Goal: Contribute content: Add original content to the website for others to see

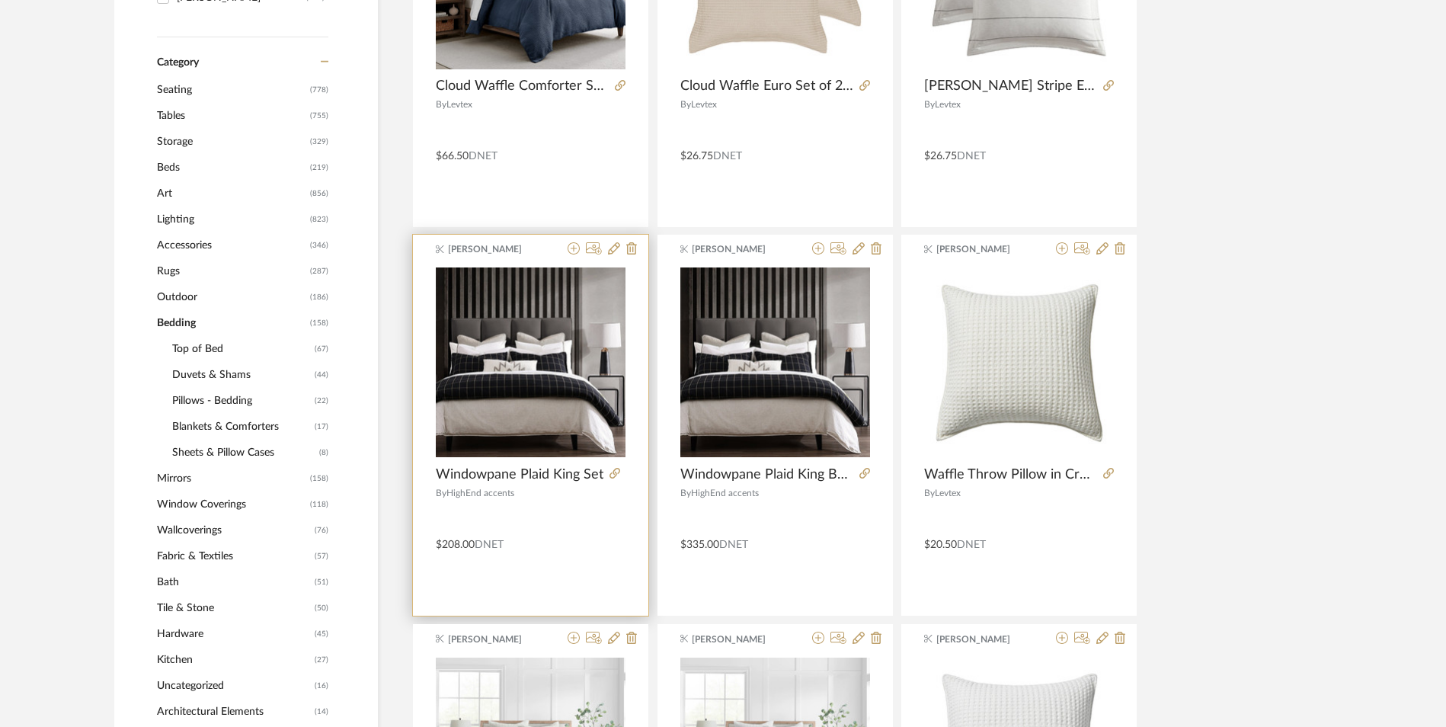
scroll to position [609, 0]
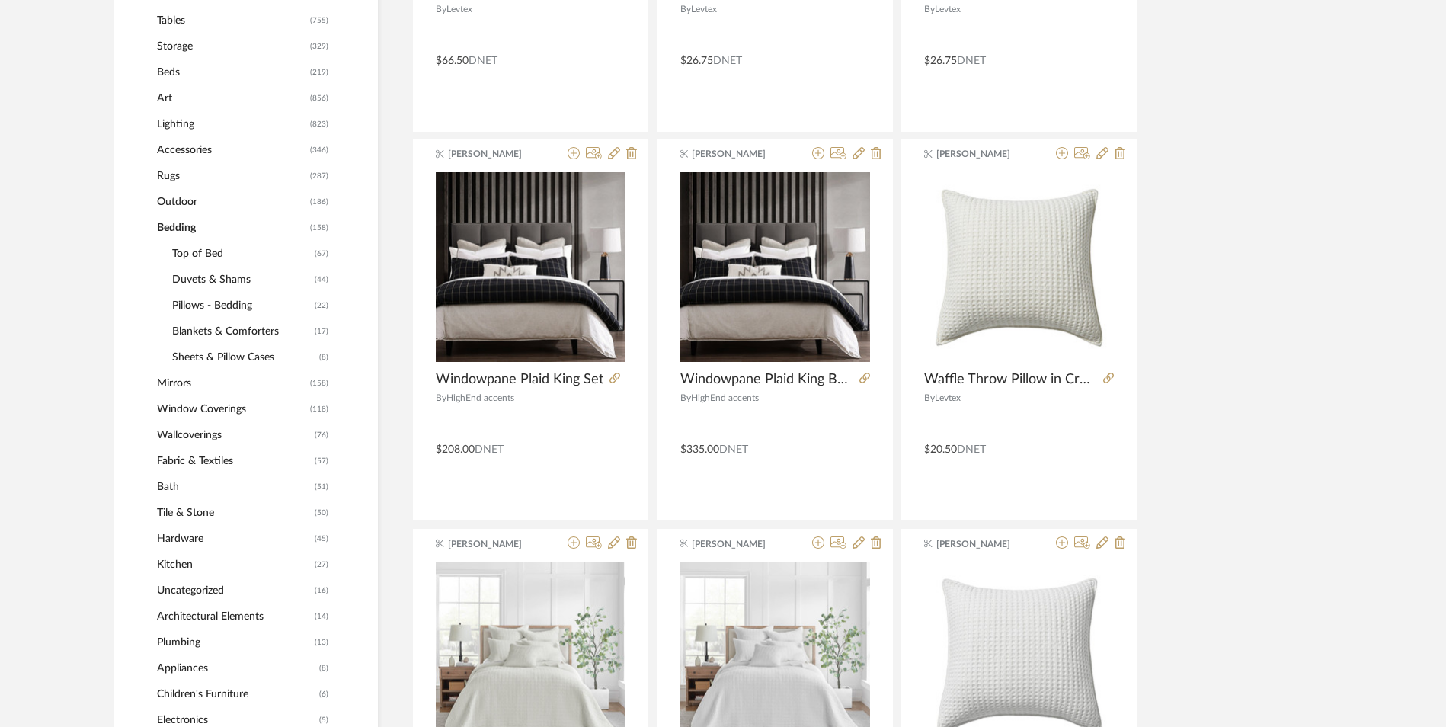
click at [200, 254] on span "Top of Bed" at bounding box center [241, 254] width 139 height 26
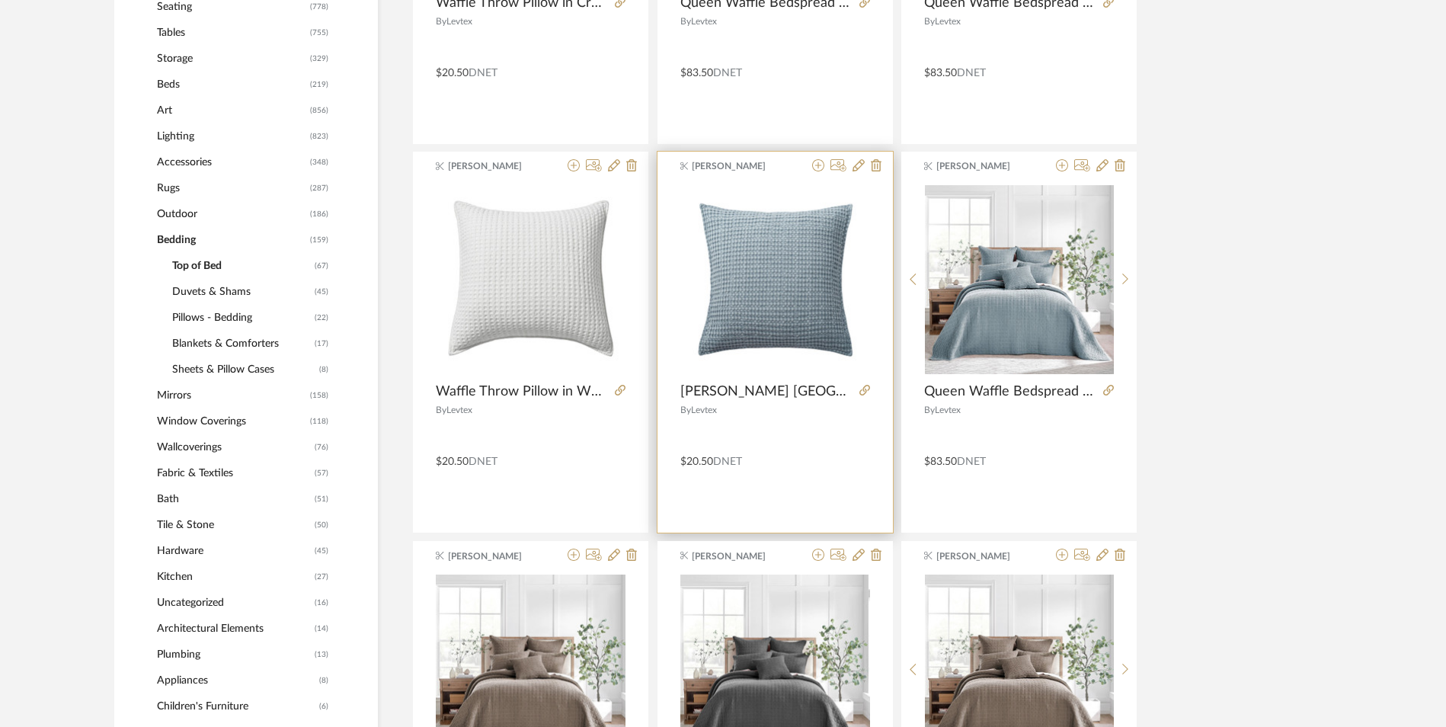
scroll to position [609, 0]
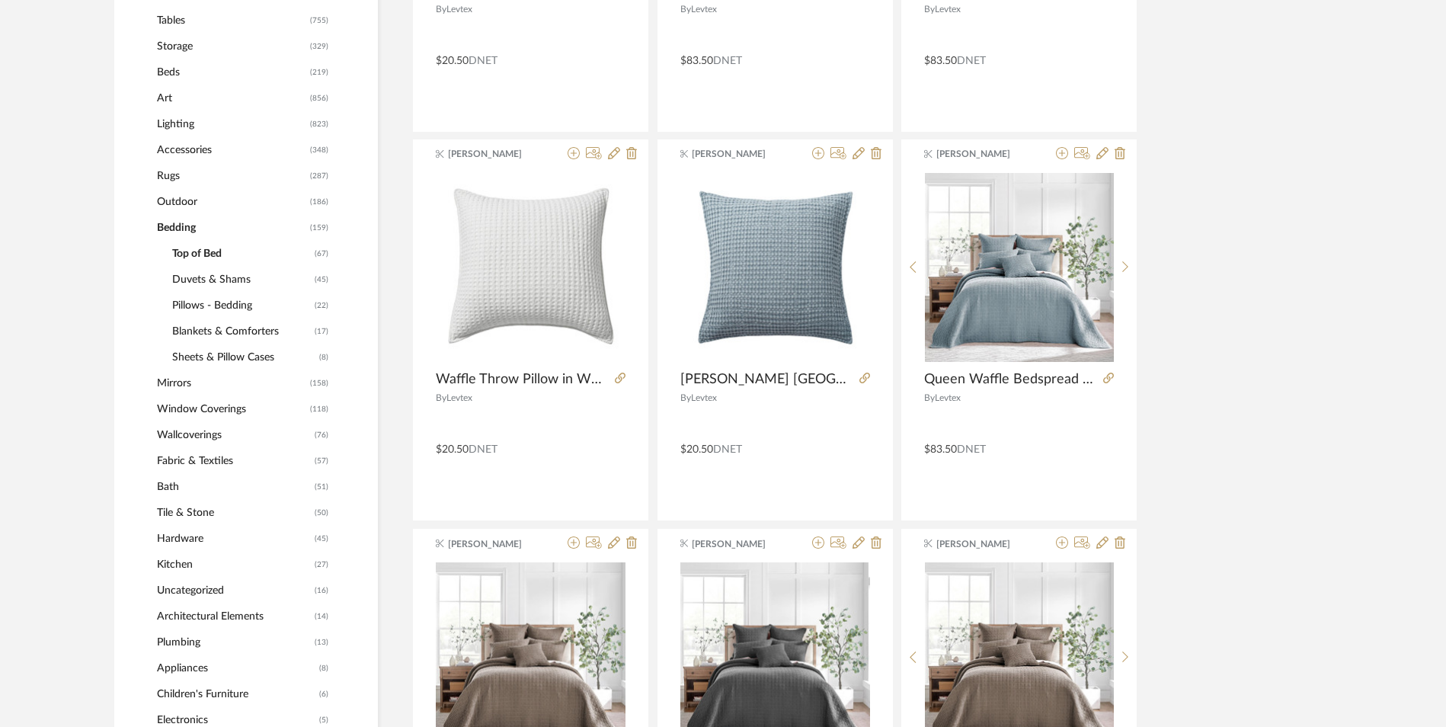
click at [181, 226] on span "Bedding" at bounding box center [231, 228] width 149 height 26
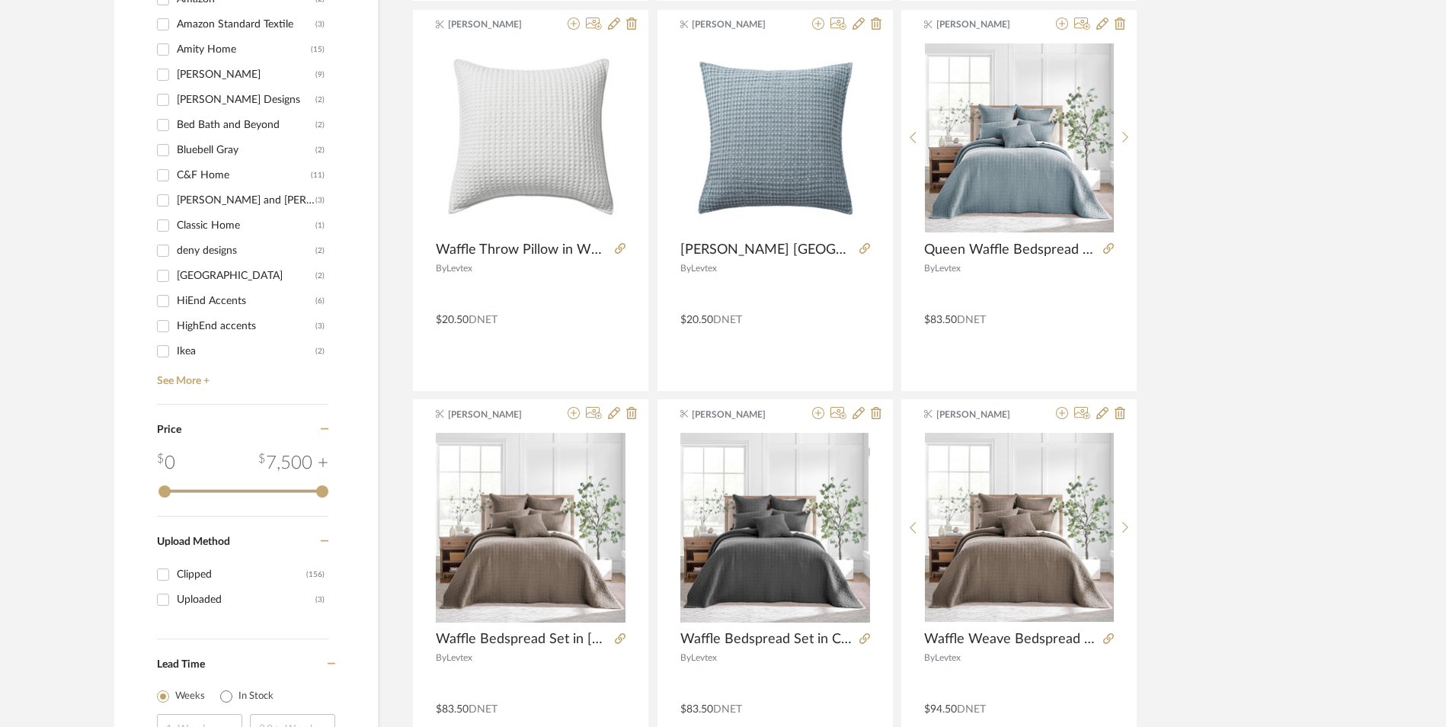
scroll to position [1524, 0]
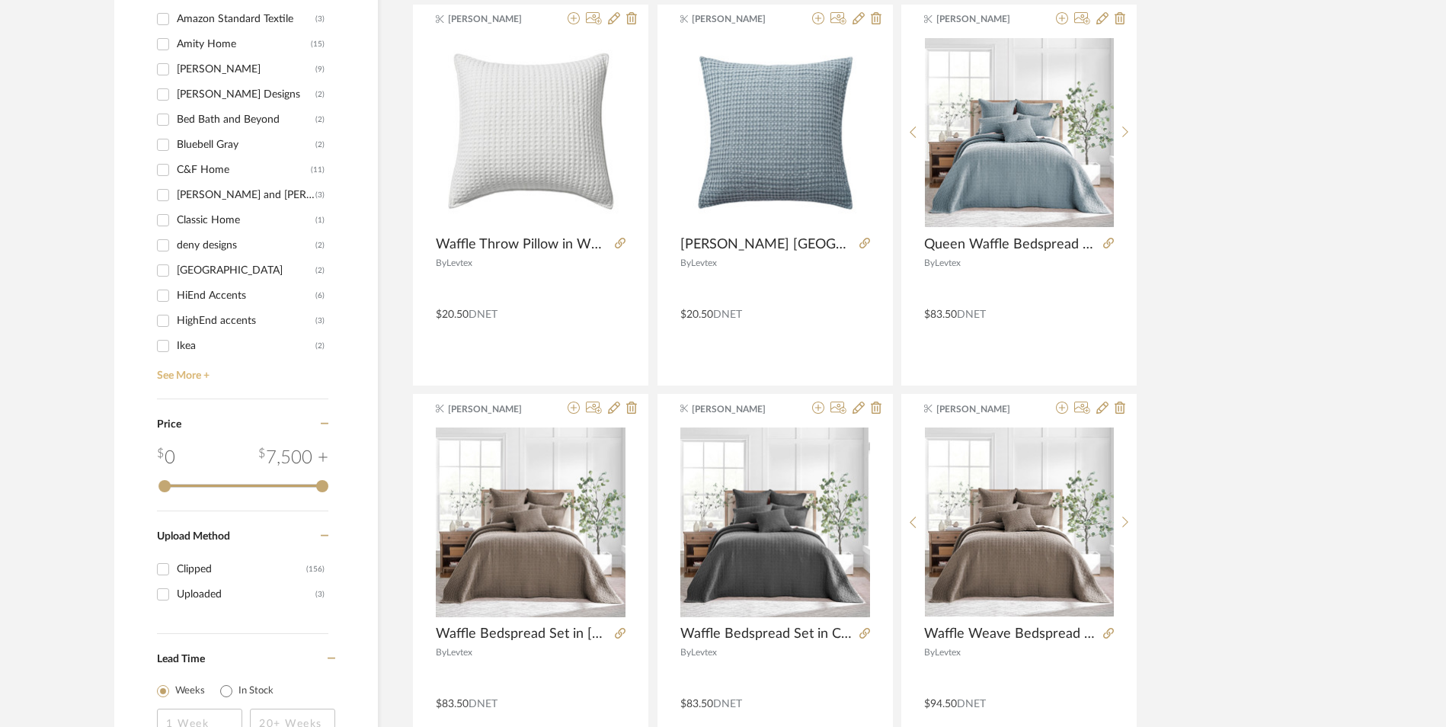
click at [201, 377] on link "See More +" at bounding box center [240, 370] width 175 height 24
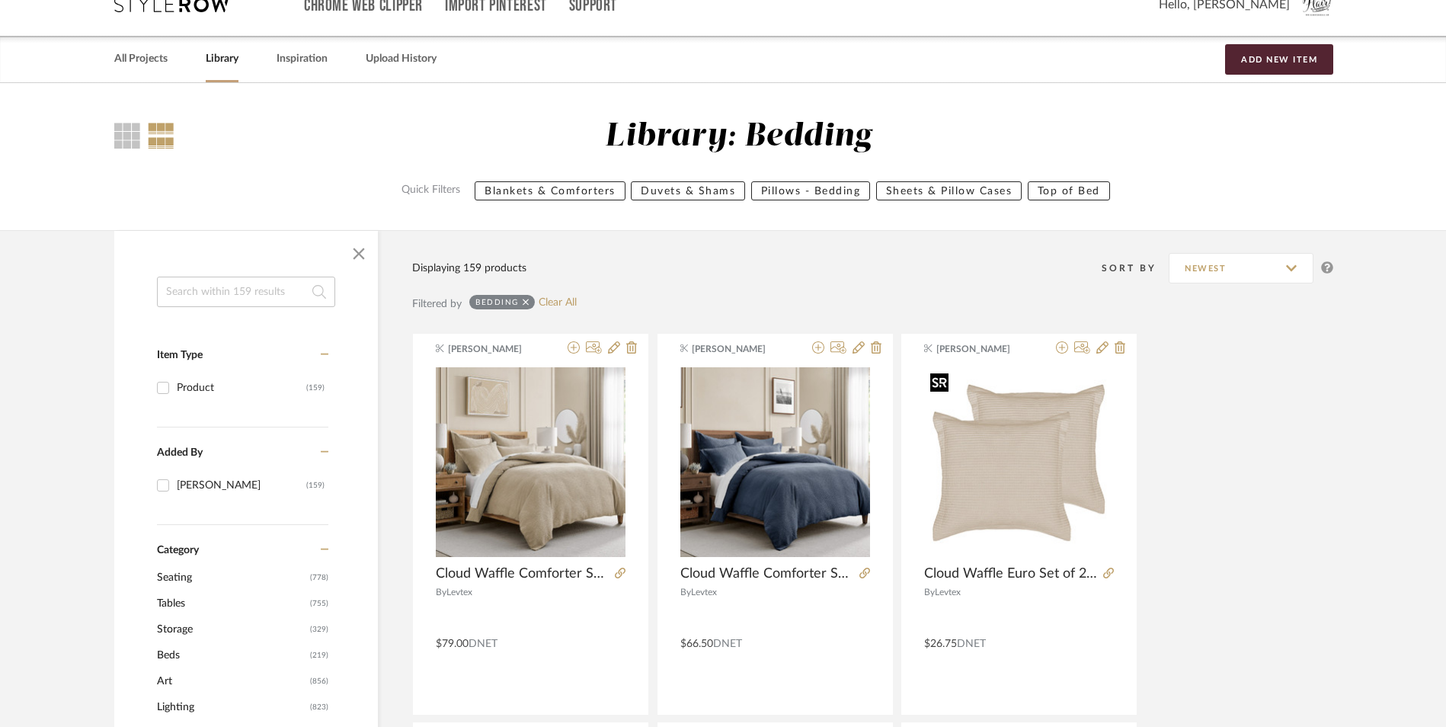
scroll to position [0, 0]
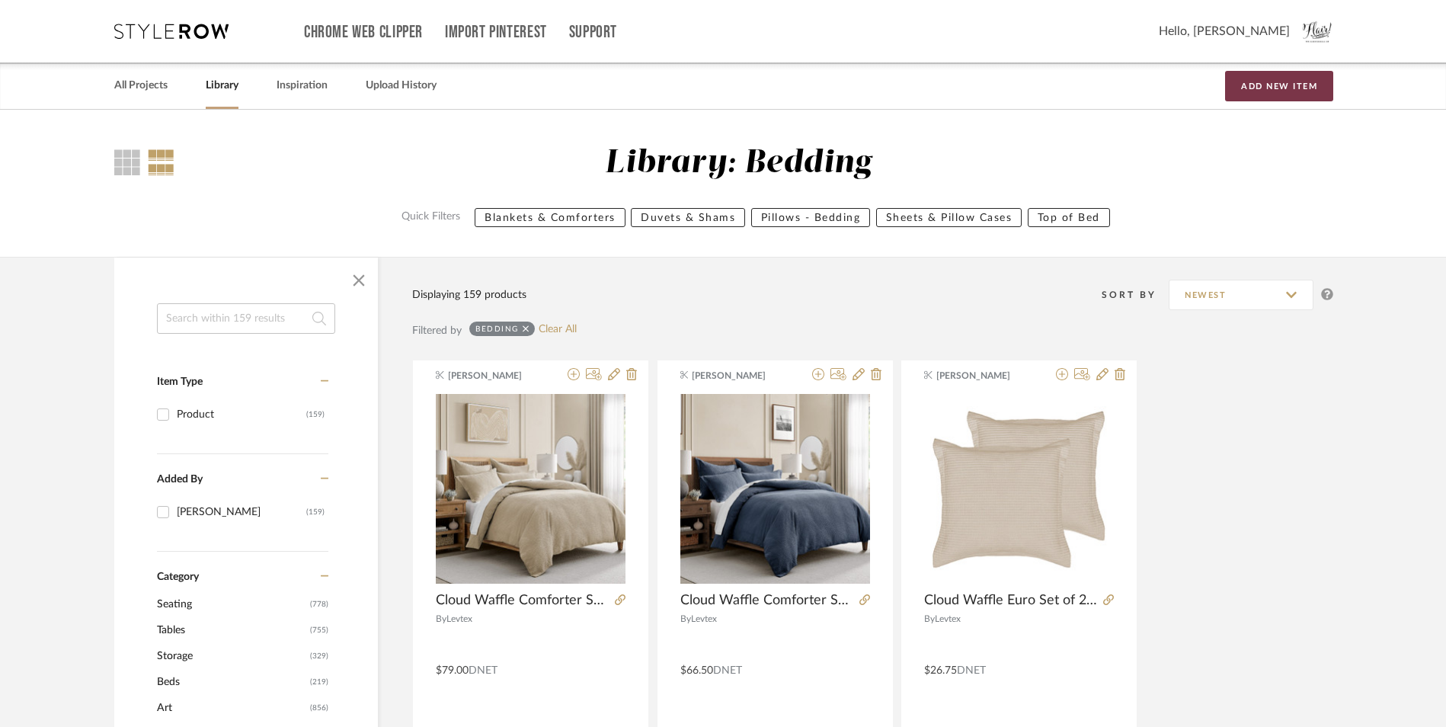
click at [1270, 82] on button "Add New Item" at bounding box center [1279, 86] width 108 height 30
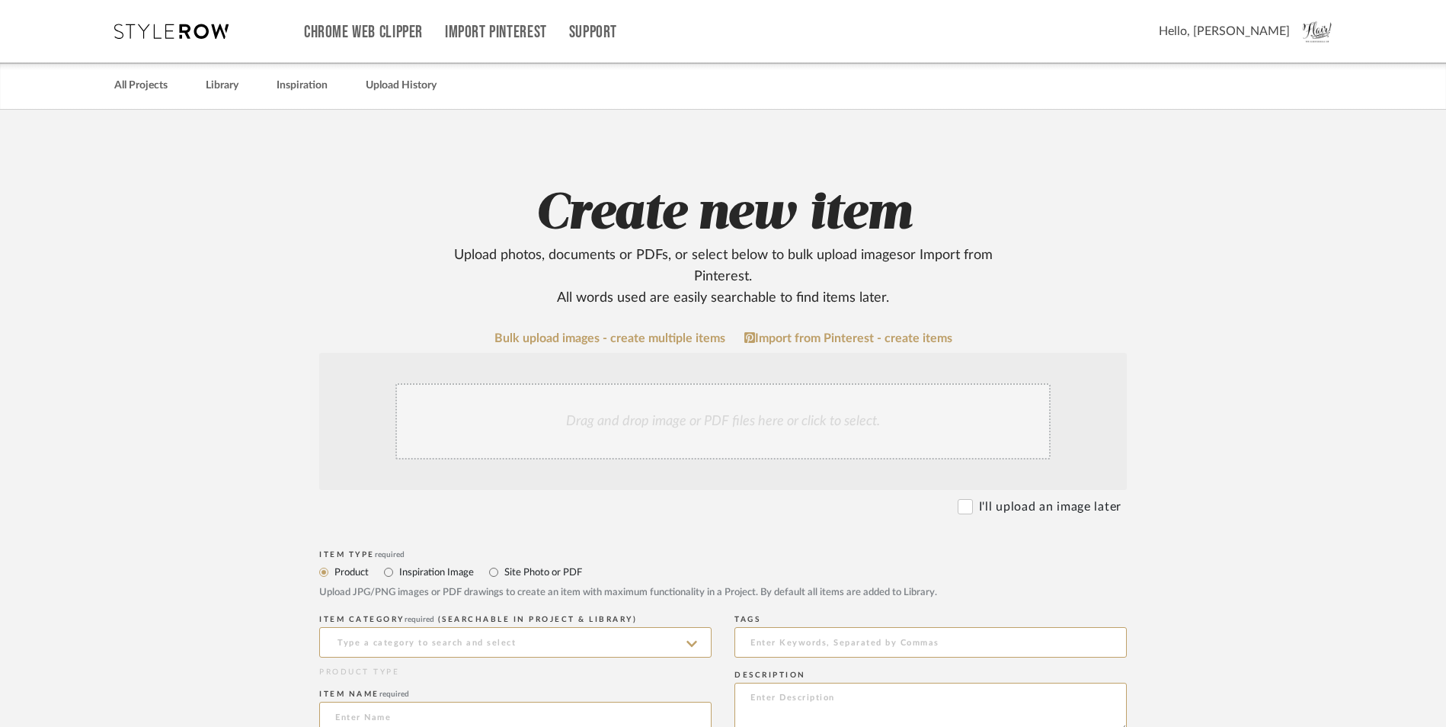
click at [639, 427] on div "Drag and drop image or PDF files here or click to select." at bounding box center [722, 421] width 655 height 76
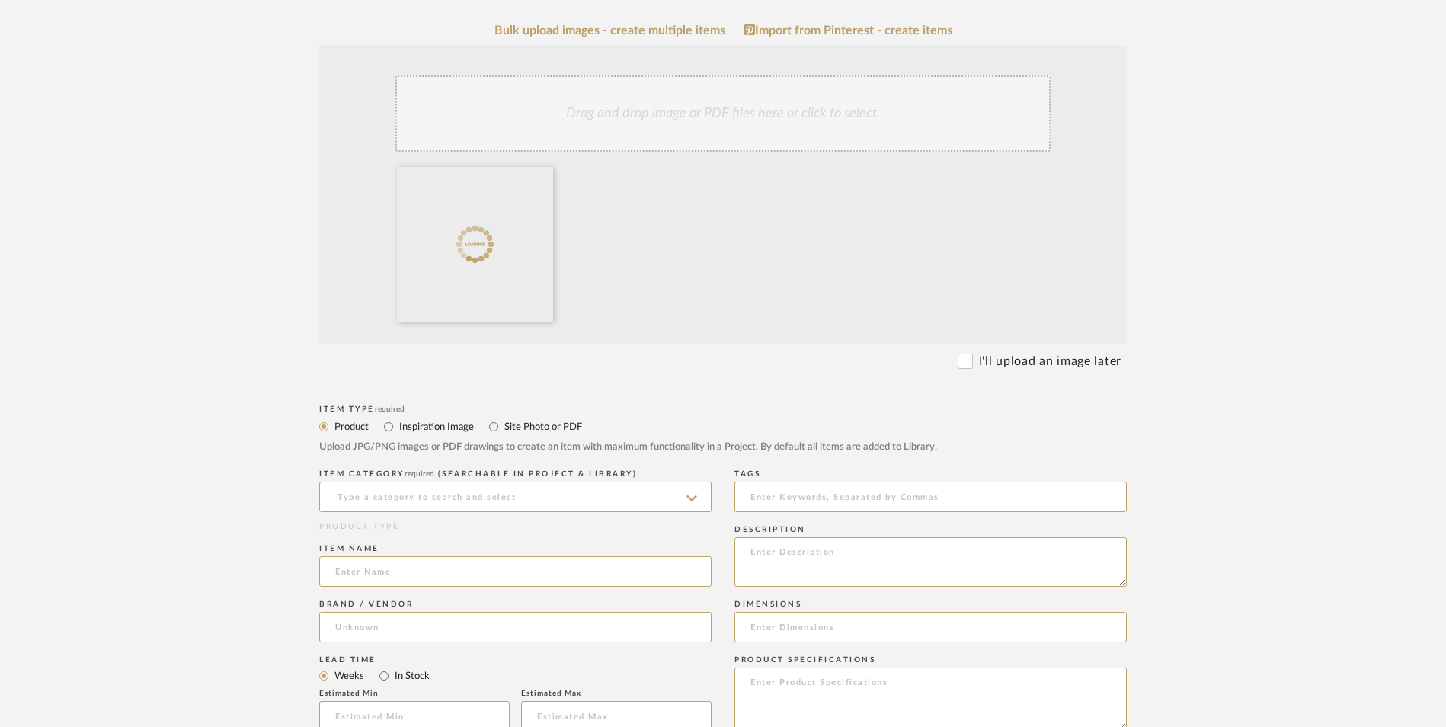
scroll to position [381, 0]
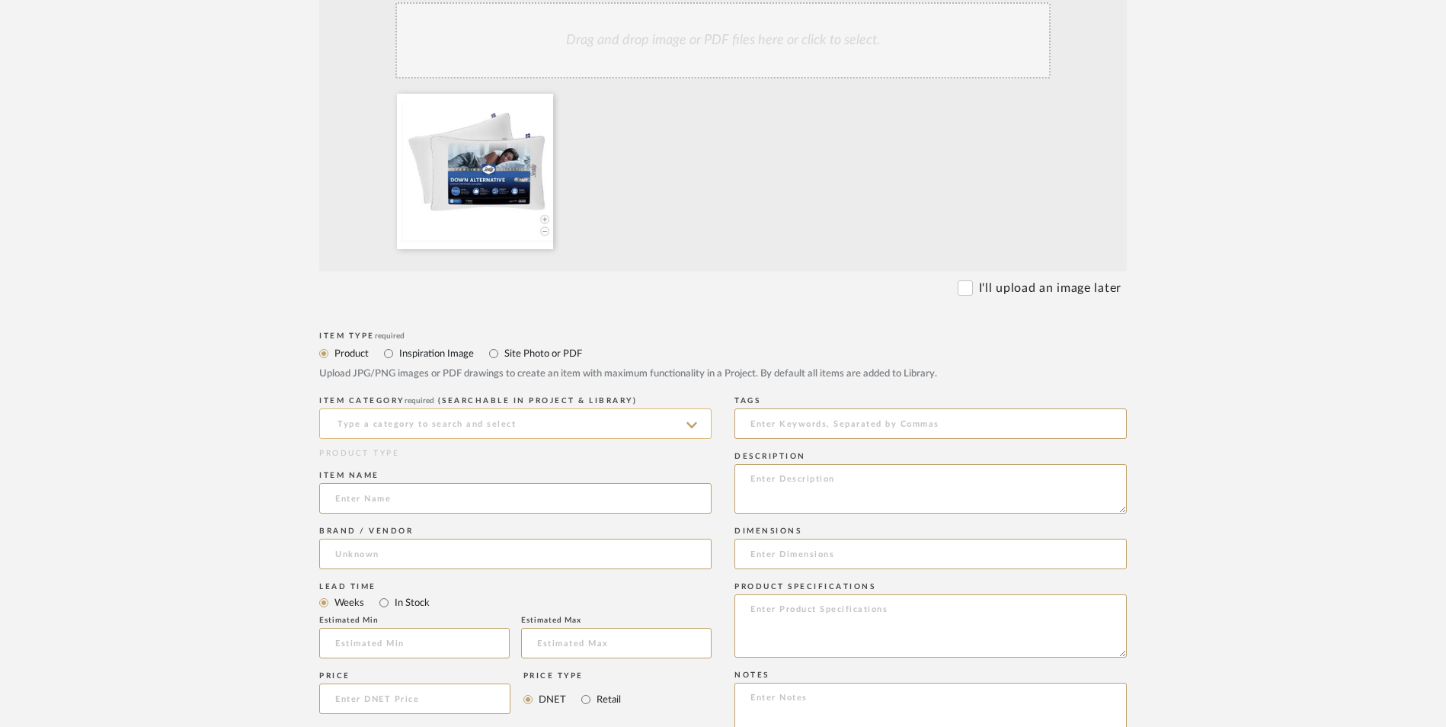
click at [459, 425] on input at bounding box center [515, 423] width 392 height 30
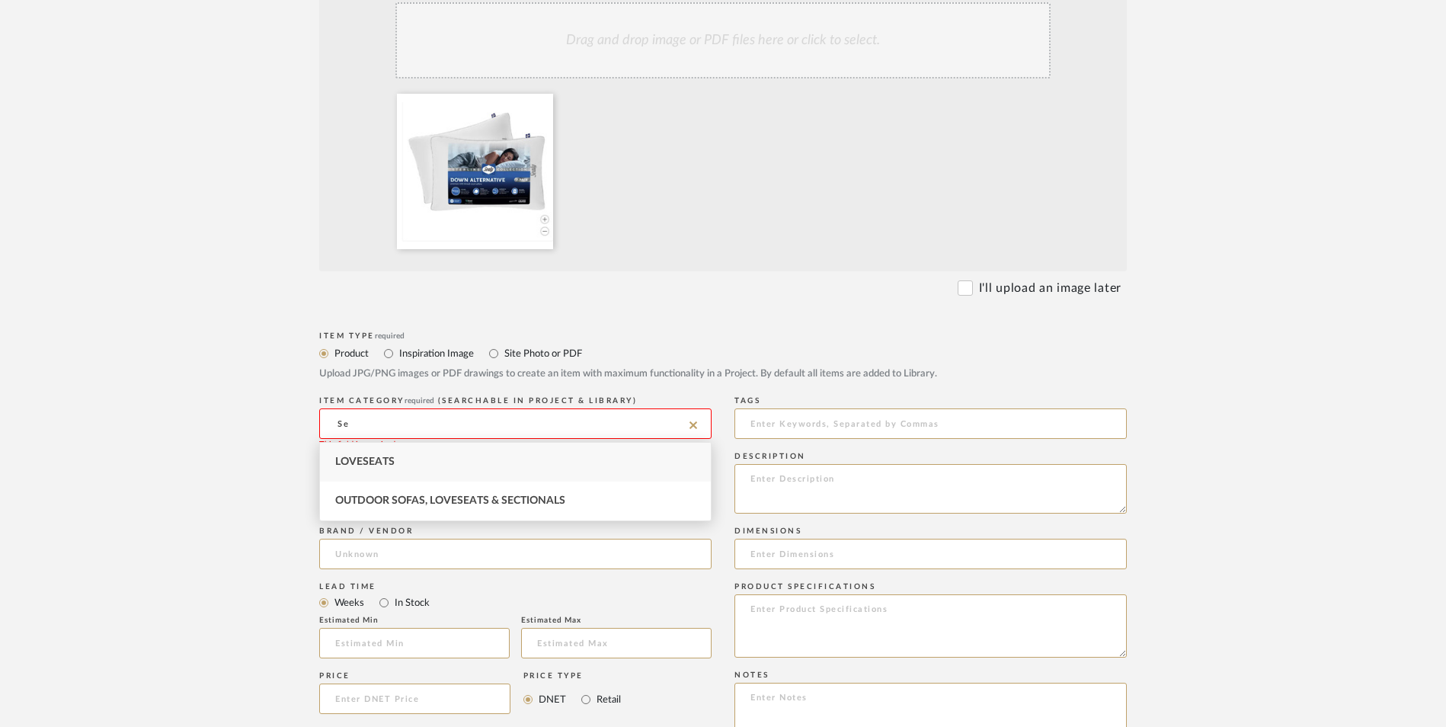
type input "S"
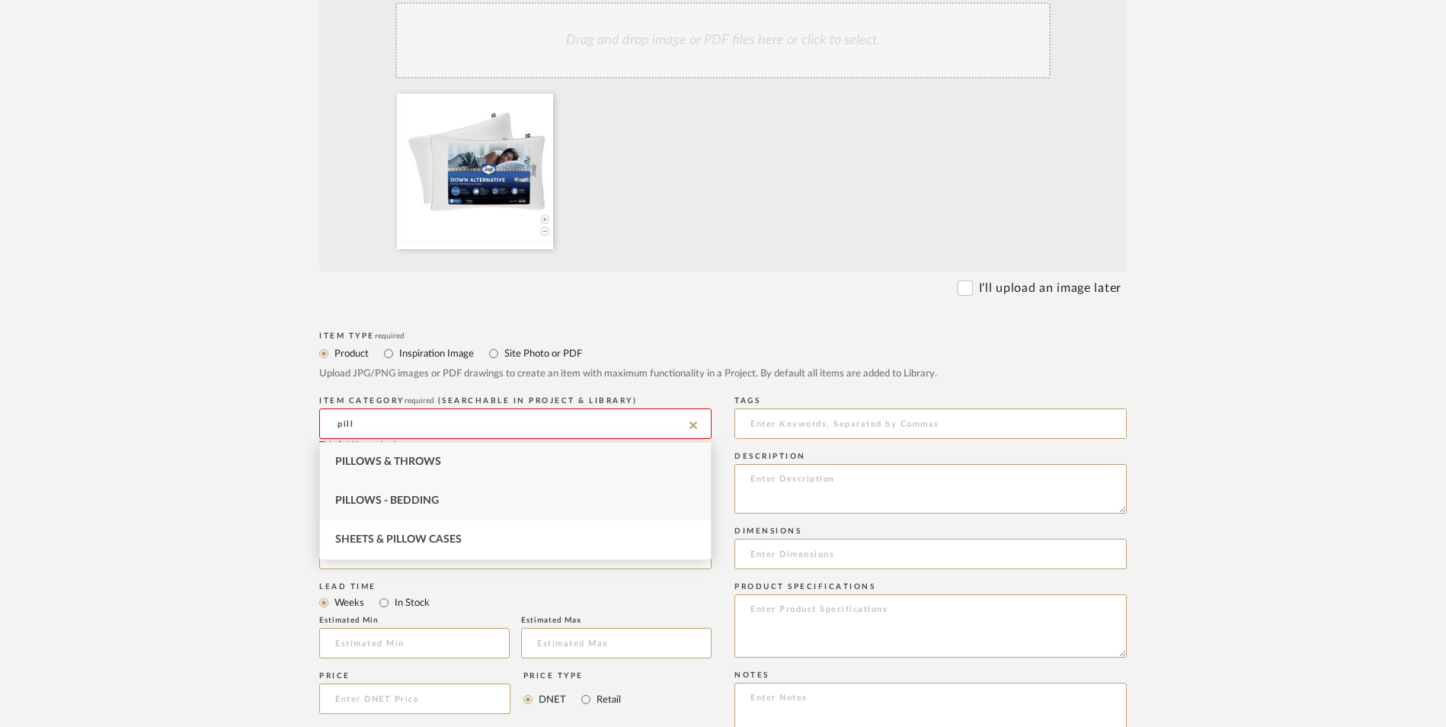
click at [401, 507] on div "Pillows - Bedding" at bounding box center [515, 501] width 391 height 39
type input "Pillows - Bedding"
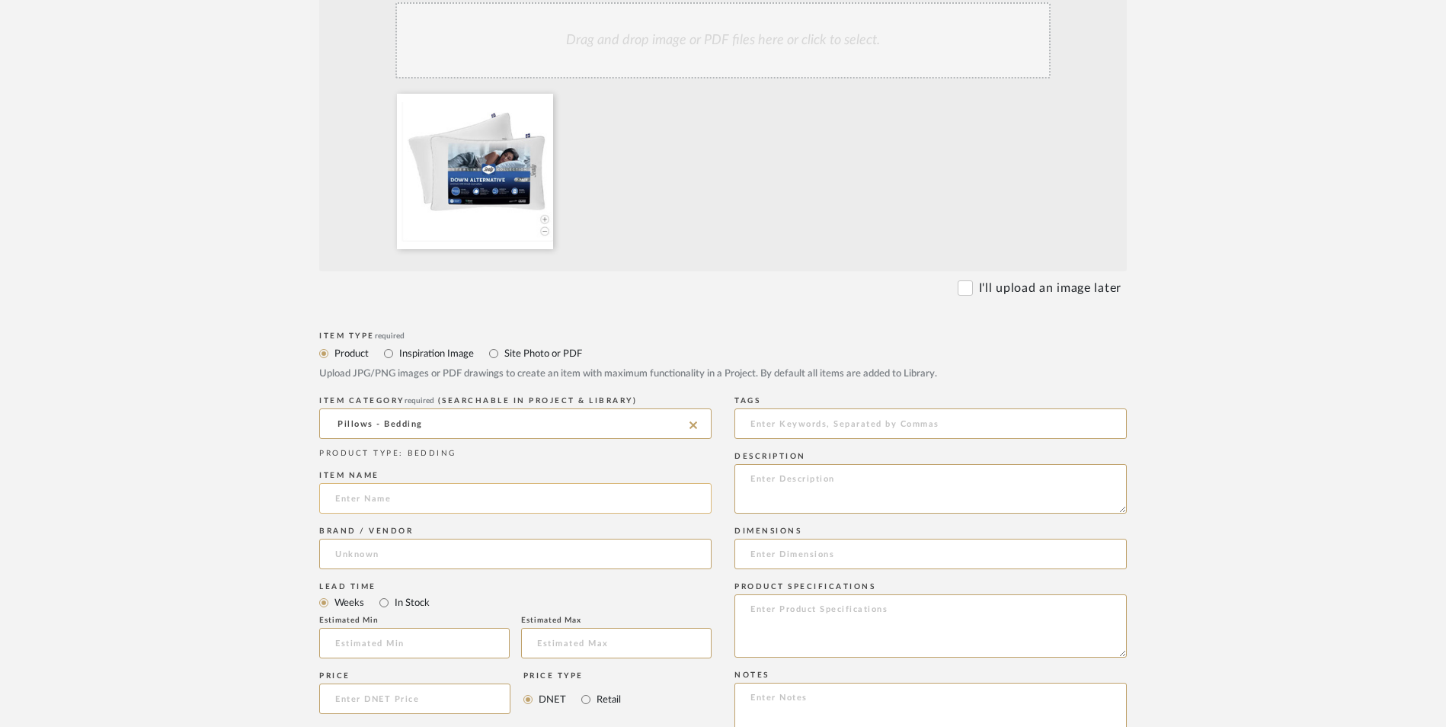
click at [393, 511] on input at bounding box center [515, 498] width 392 height 30
type input "Sealy King Pillow set of 2"
click at [455, 561] on input at bounding box center [515, 554] width 392 height 30
type input "Costco"
click at [382, 590] on span "Costco" at bounding box center [365, 593] width 35 height 13
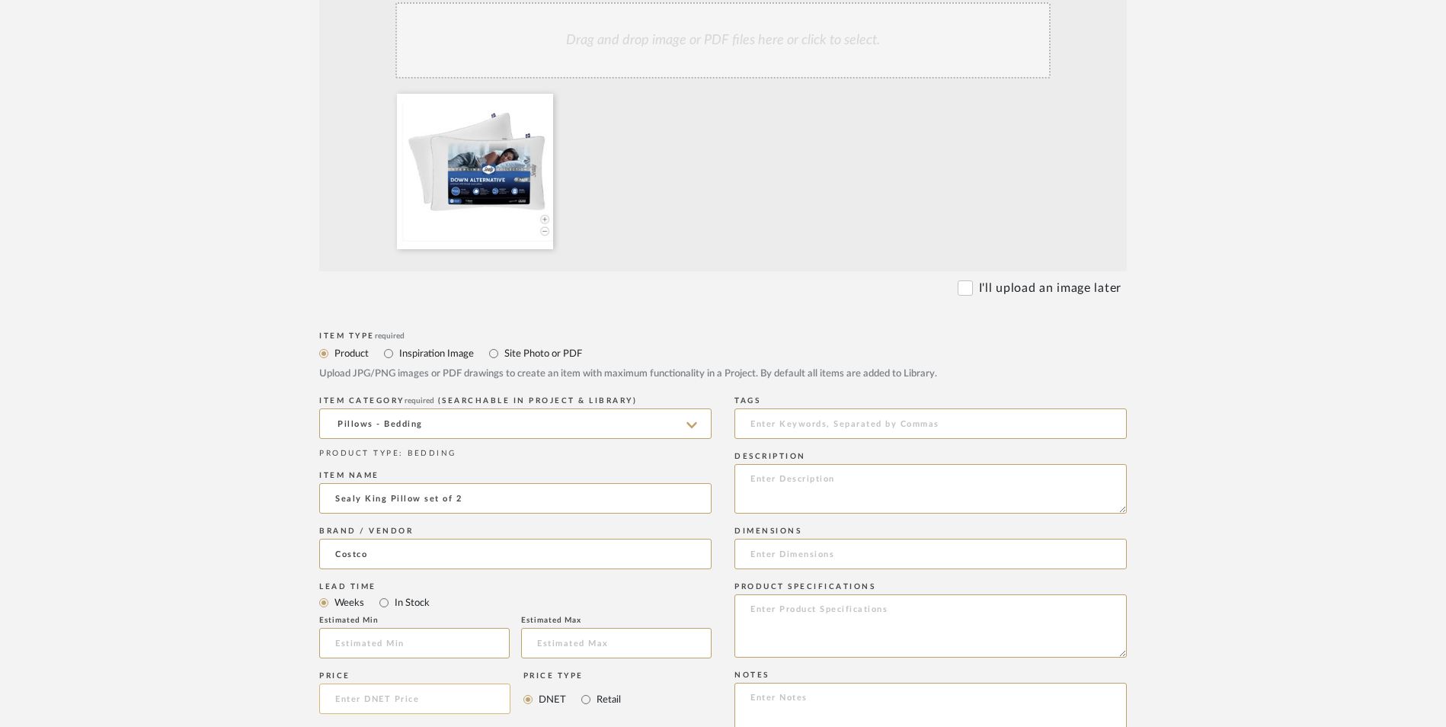
click at [415, 702] on input at bounding box center [414, 698] width 191 height 30
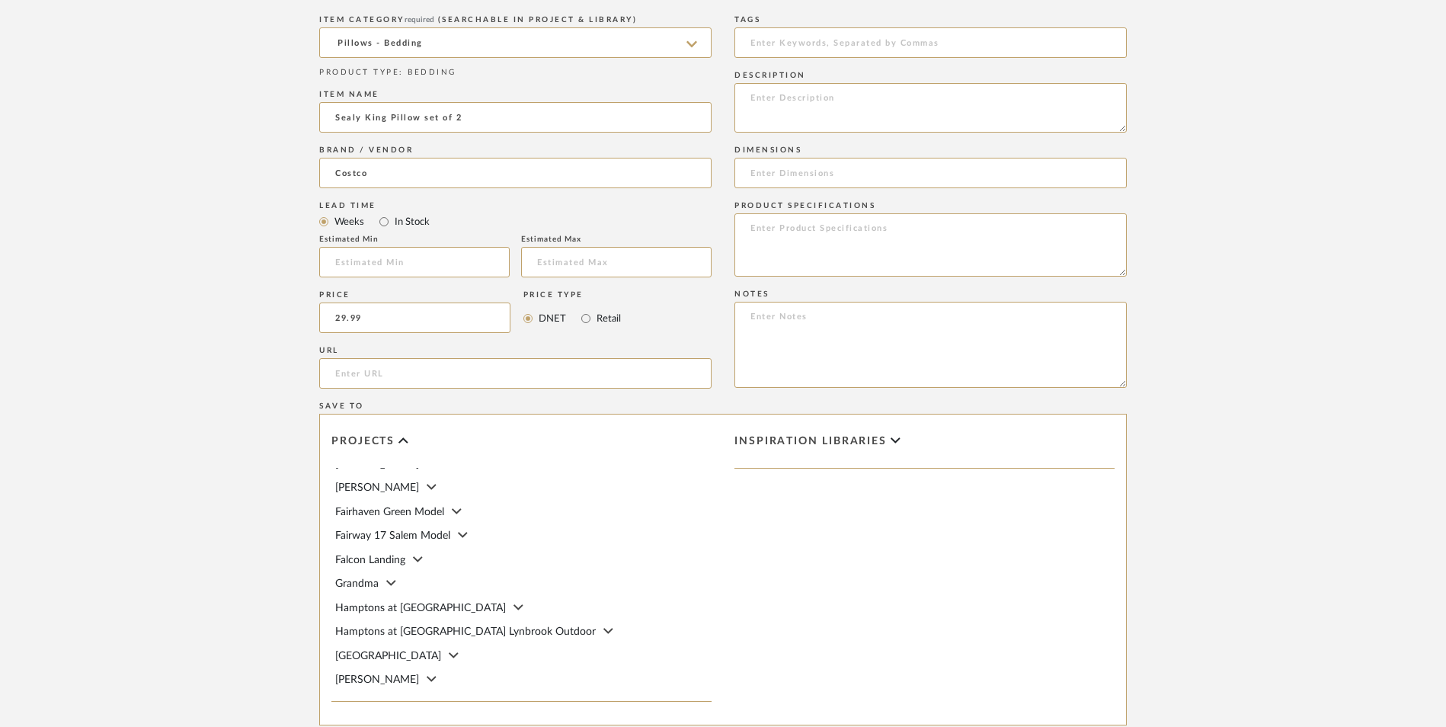
scroll to position [76, 0]
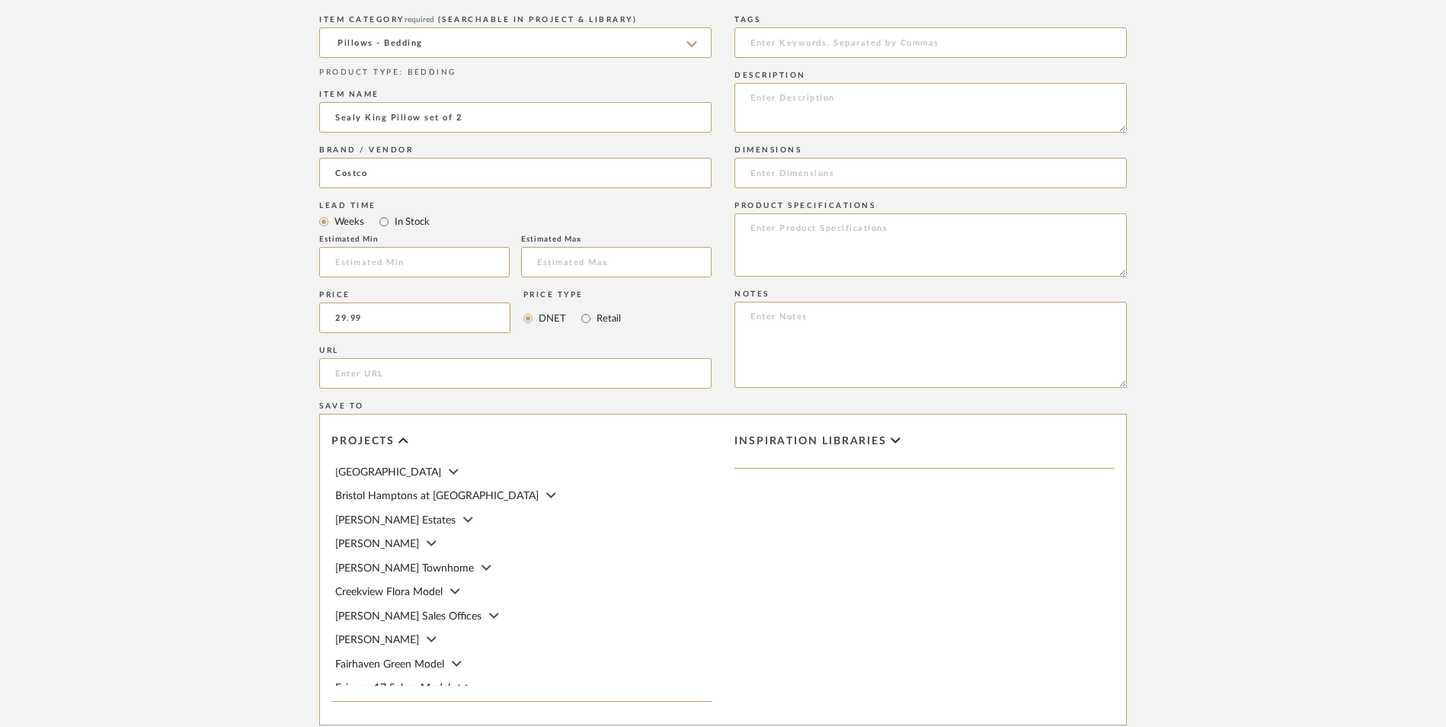
type input "$29.99"
click at [381, 596] on span "Creekview Flora Model" at bounding box center [388, 592] width 107 height 11
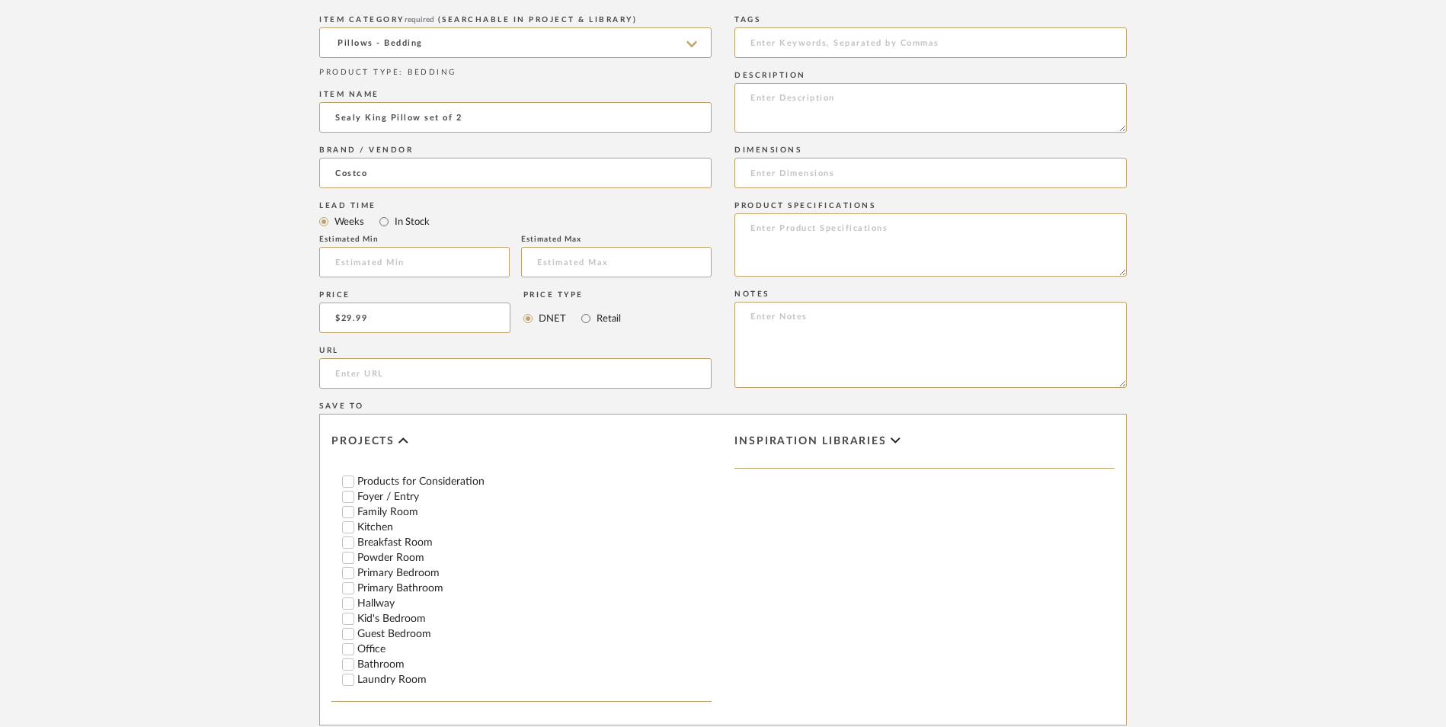
scroll to position [305, 0]
click at [346, 498] on input "Primary Bedroom" at bounding box center [348, 496] width 15 height 15
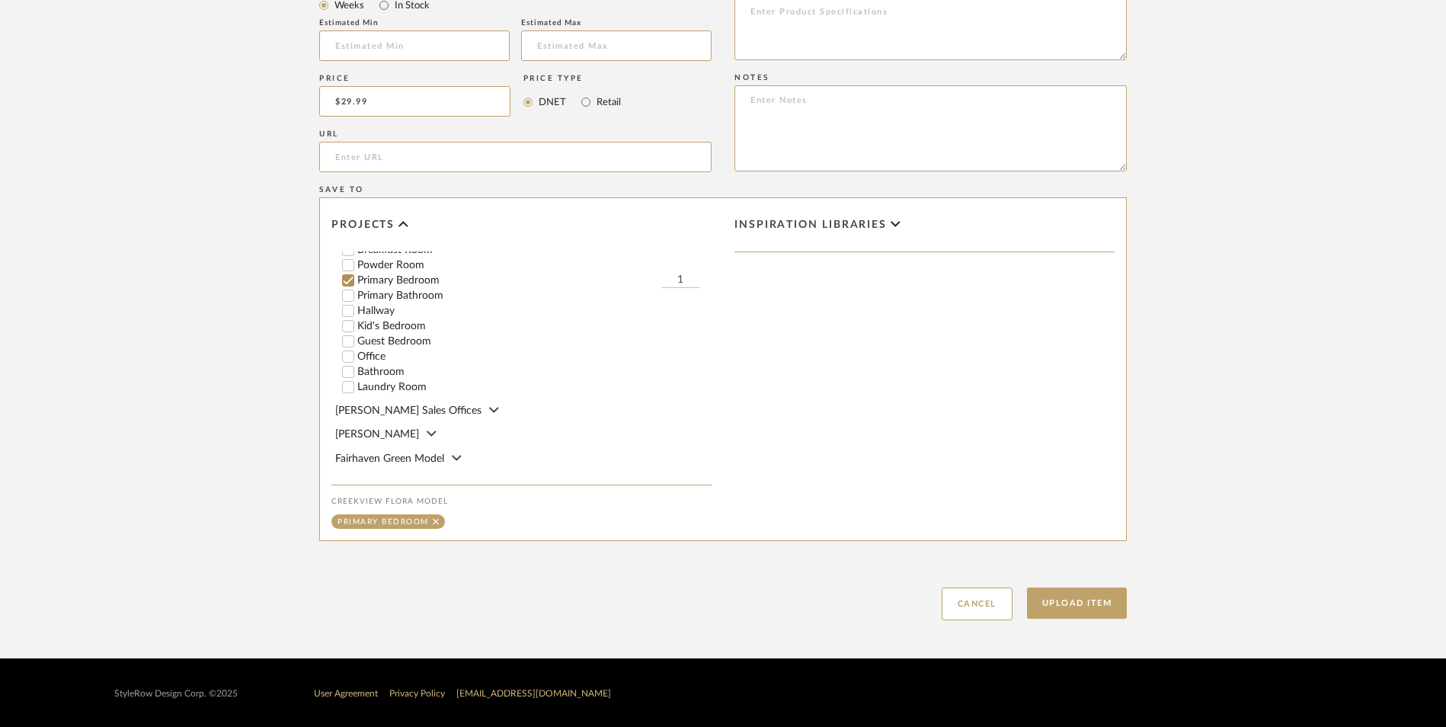
scroll to position [980, 0]
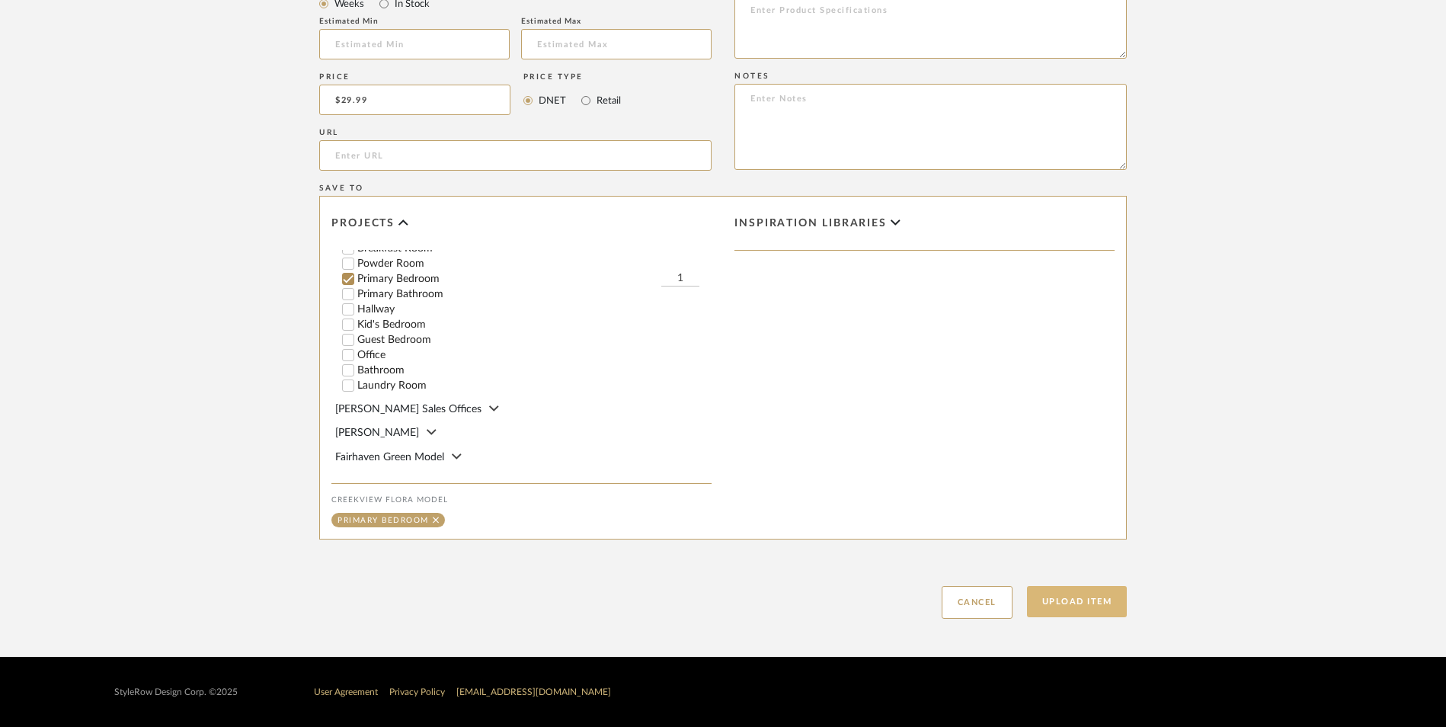
click at [1052, 610] on button "Upload Item" at bounding box center [1077, 601] width 101 height 31
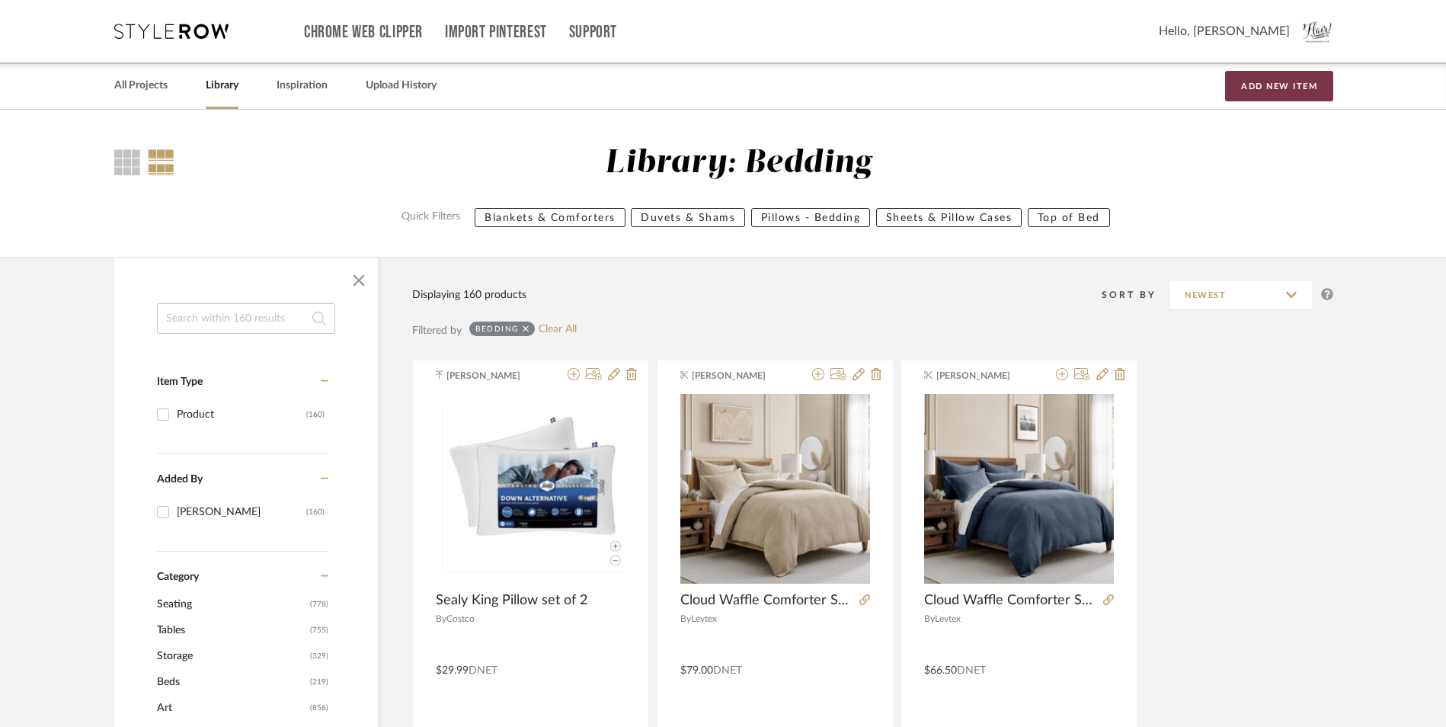
click at [1275, 88] on button "Add New Item" at bounding box center [1279, 86] width 108 height 30
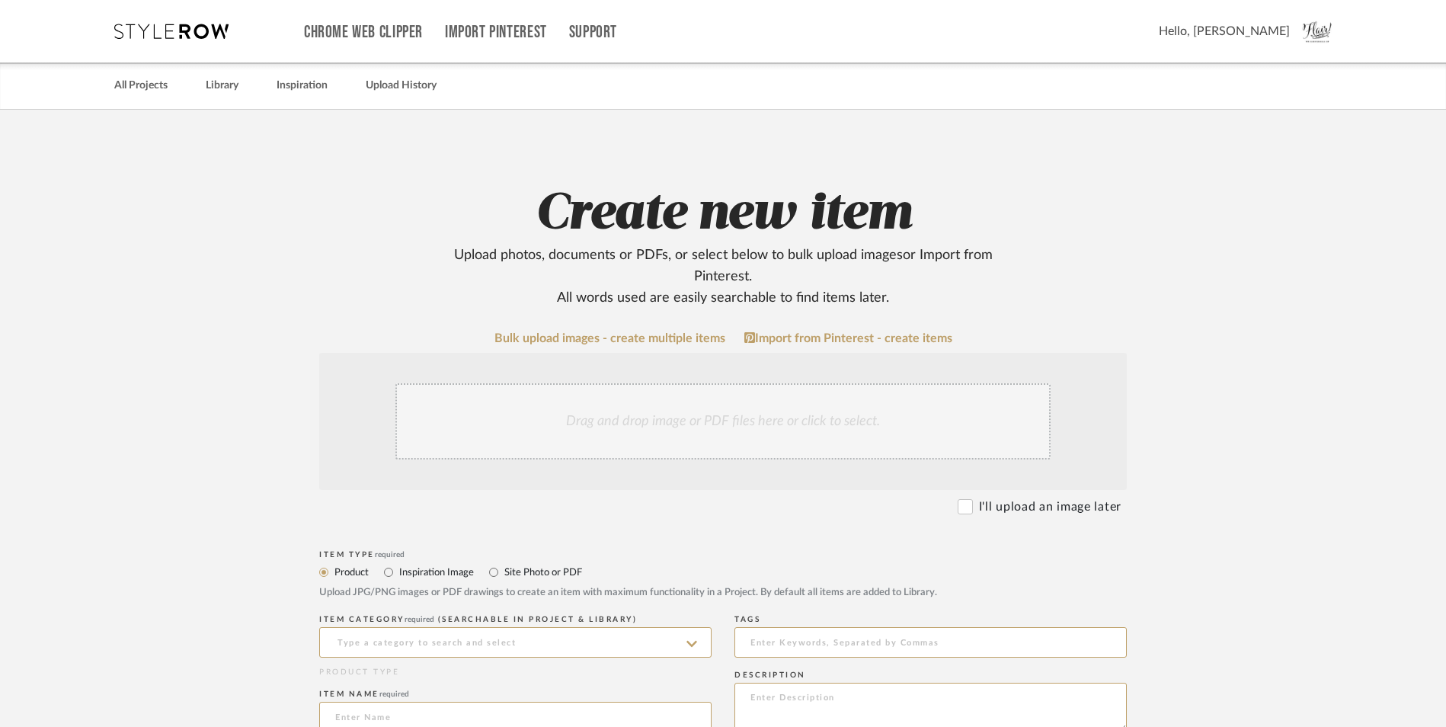
click at [629, 414] on div "Drag and drop image or PDF files here or click to select." at bounding box center [722, 421] width 655 height 76
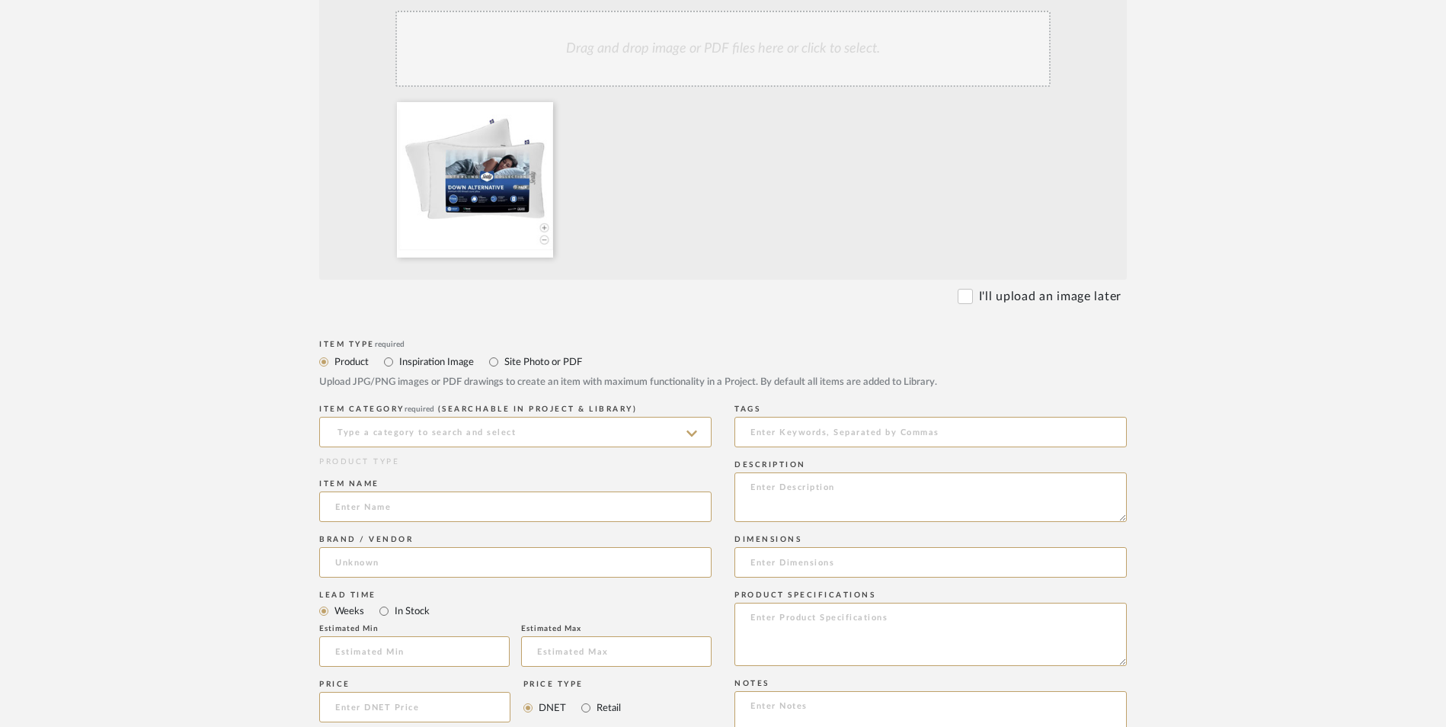
scroll to position [381, 0]
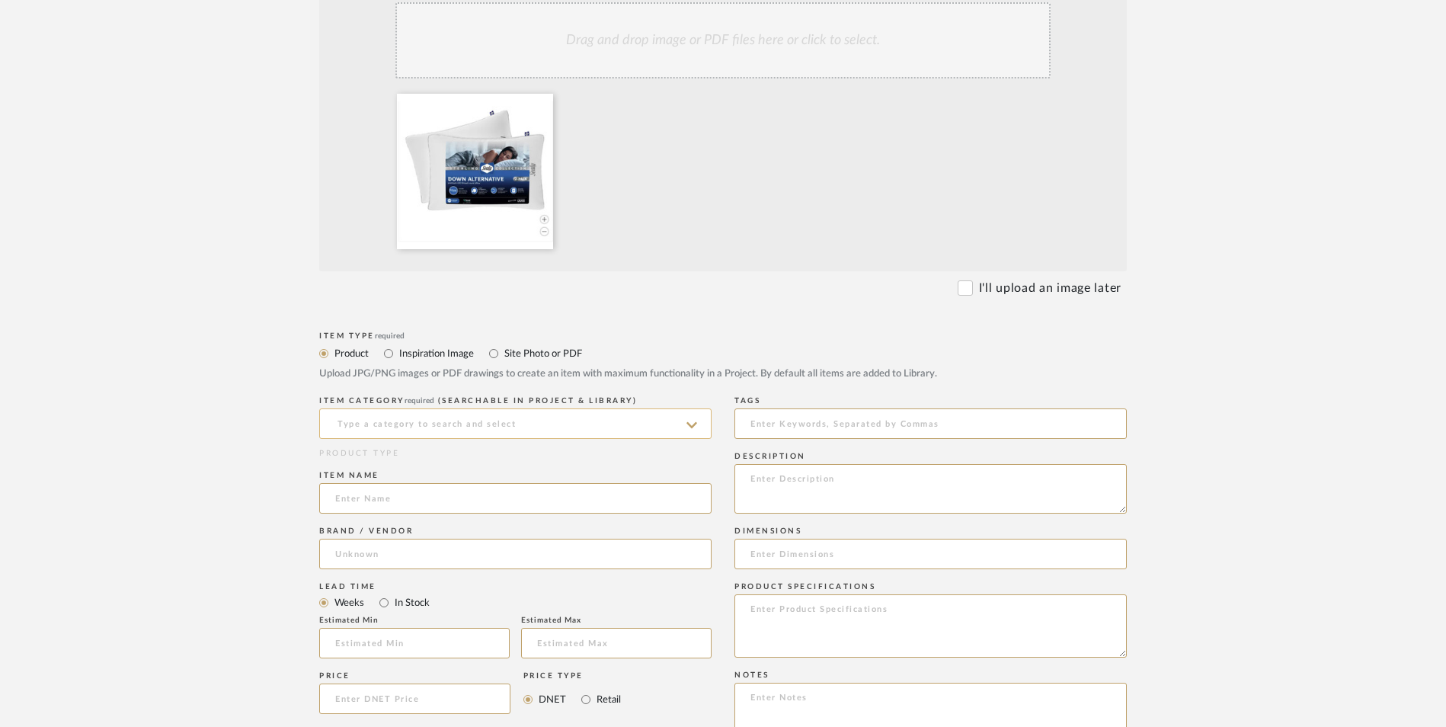
click at [427, 416] on input at bounding box center [515, 423] width 392 height 30
click at [435, 461] on span "Pillows - Bedding" at bounding box center [387, 461] width 104 height 11
type input "Pillows - Bedding"
click at [408, 497] on input at bounding box center [515, 498] width 392 height 30
type input "Sealy Standard Pillow set of 2"
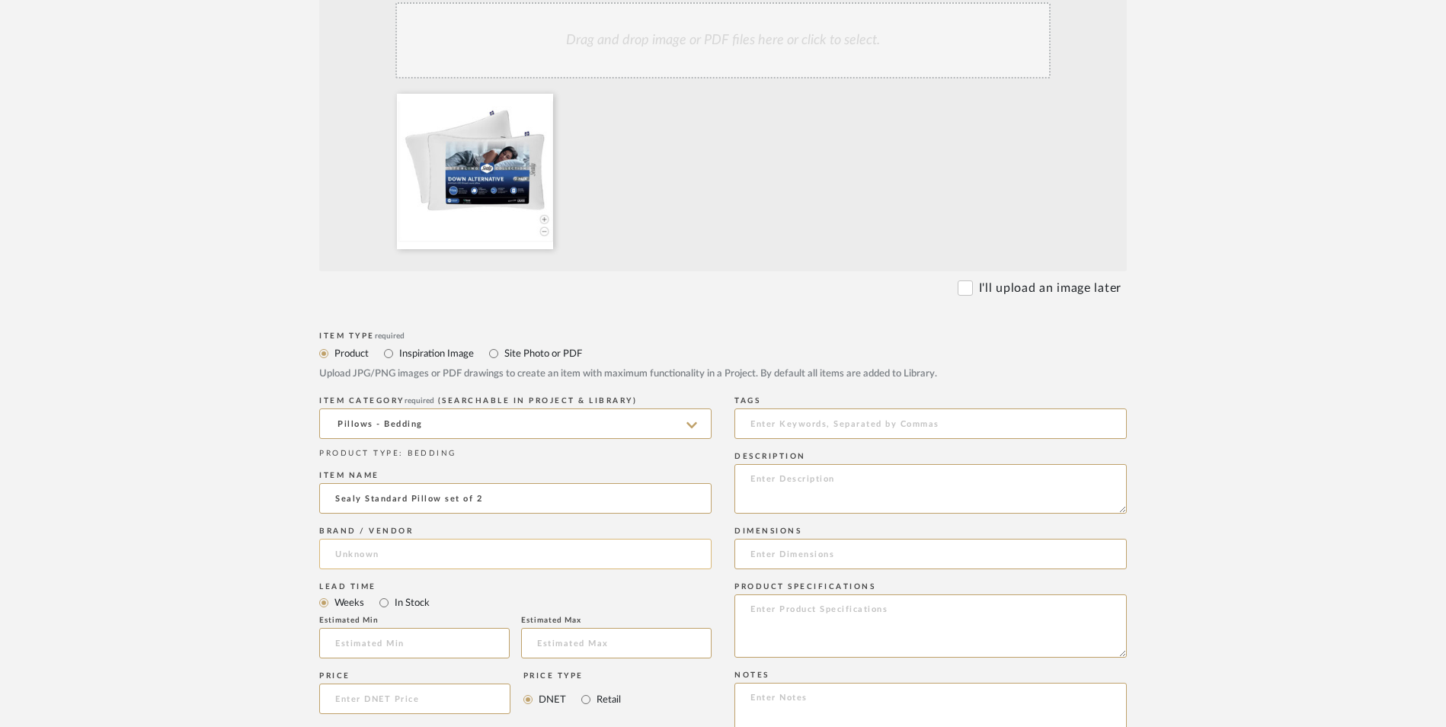
drag, startPoint x: 390, startPoint y: 534, endPoint x: 392, endPoint y: 555, distance: 20.7
click at [392, 545] on div "Brand / Vendor" at bounding box center [515, 551] width 392 height 56
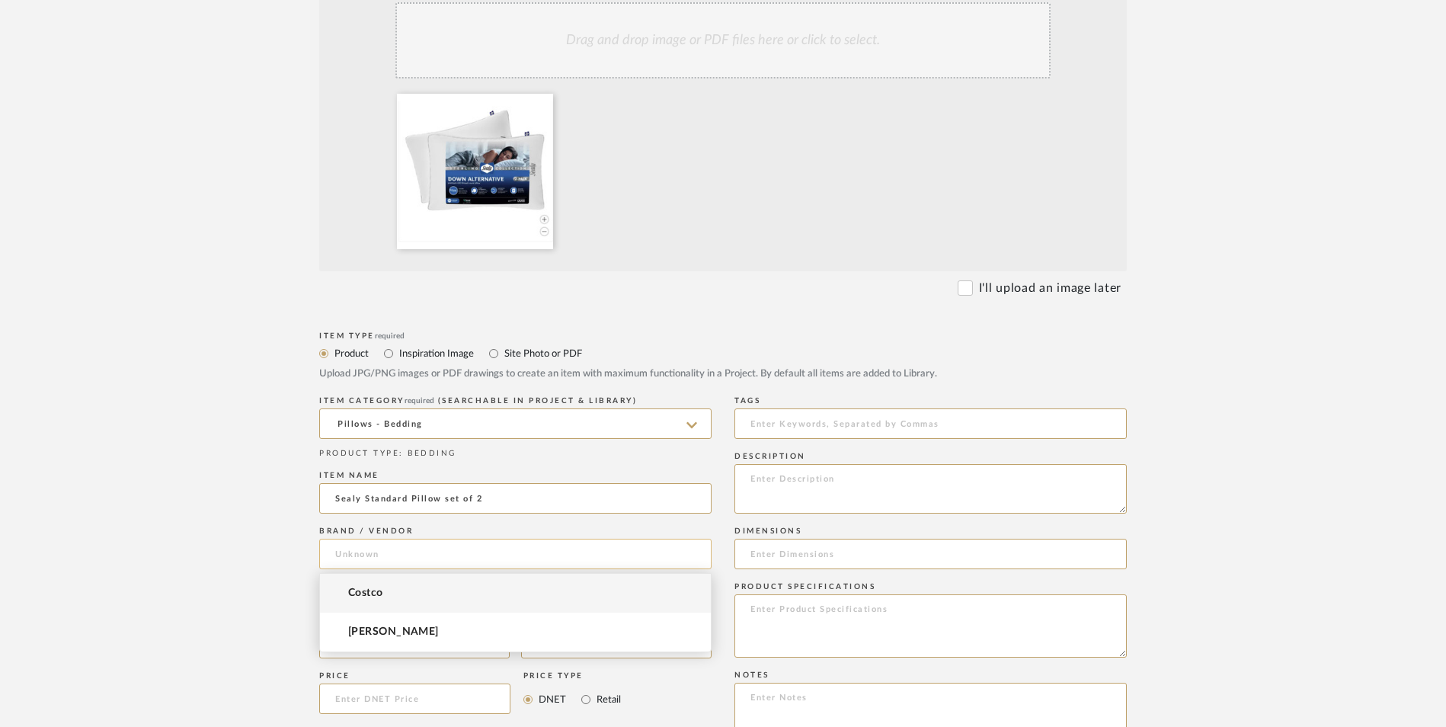
click at [393, 556] on input at bounding box center [515, 554] width 392 height 30
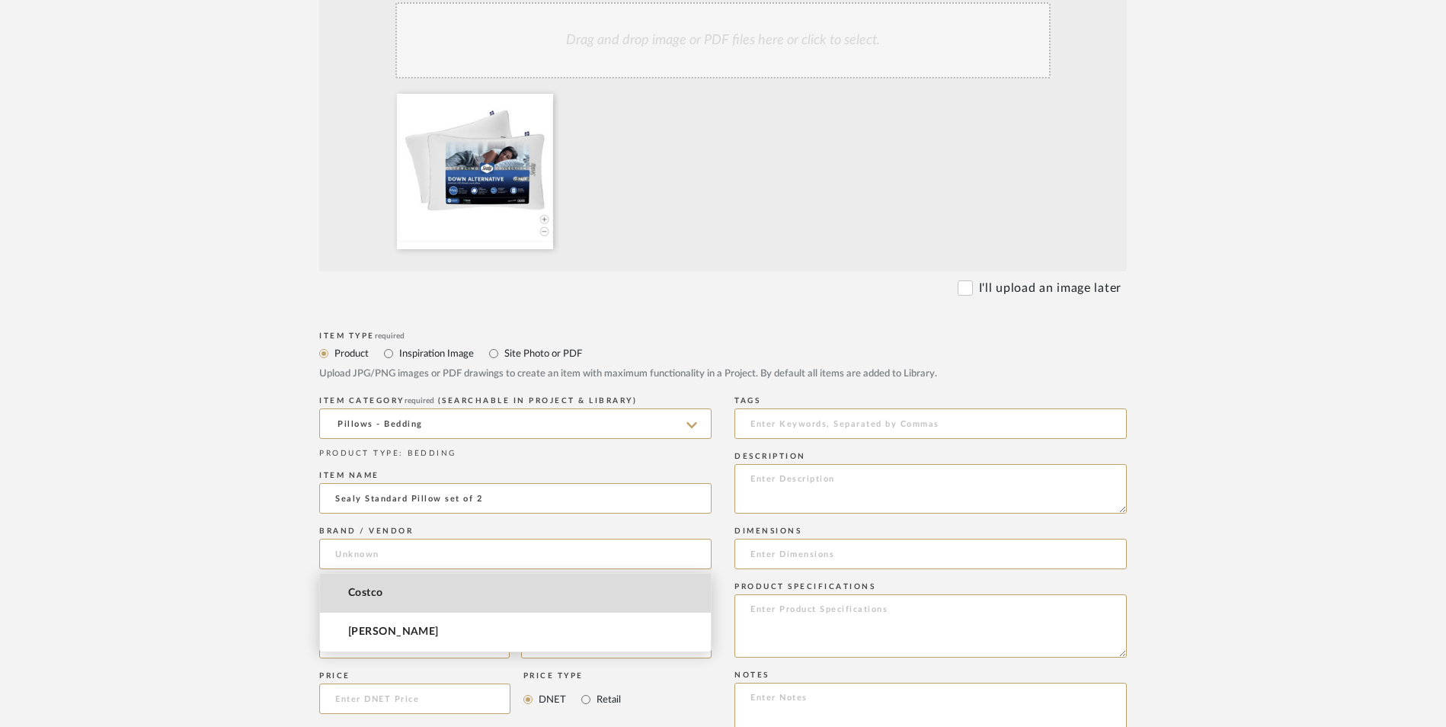
click at [391, 593] on mat-option "Costco" at bounding box center [515, 593] width 391 height 39
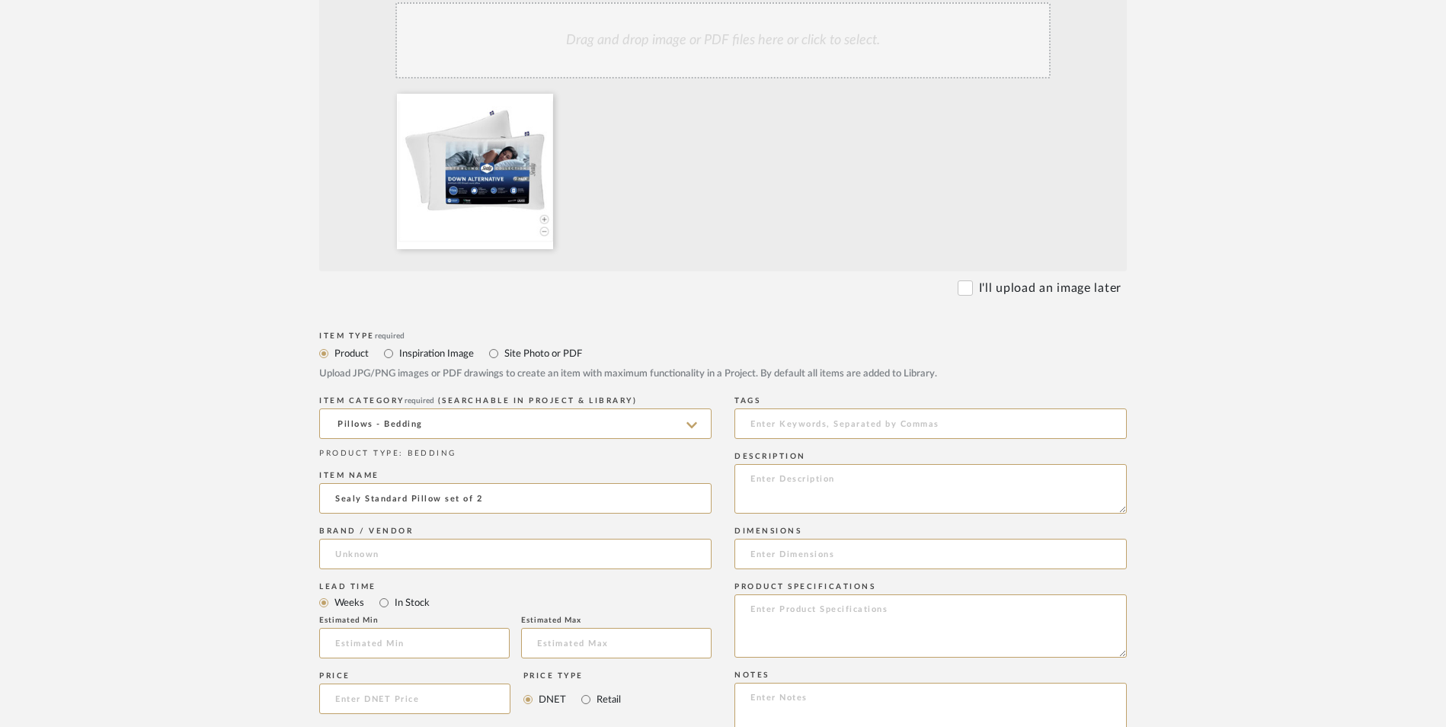
type input "Costco"
click at [382, 698] on input at bounding box center [414, 698] width 191 height 30
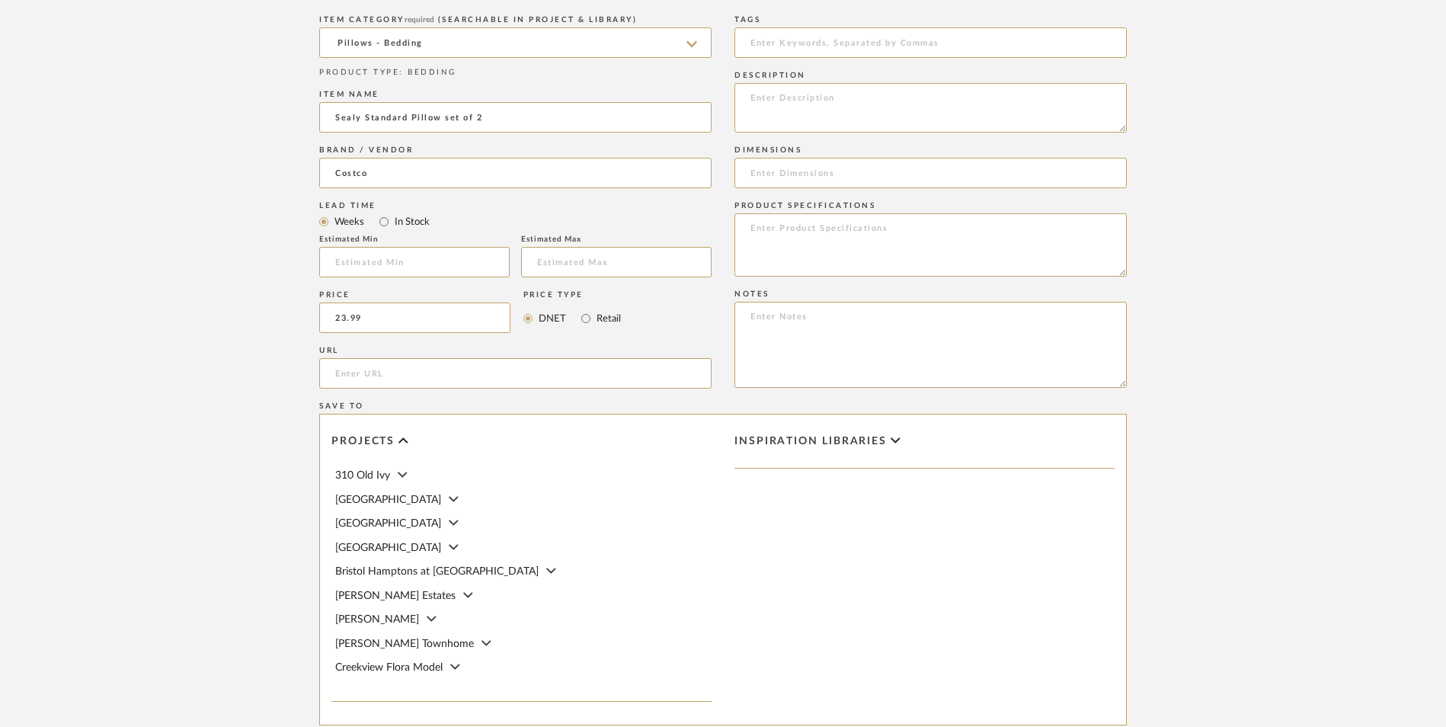
scroll to position [77, 0]
type input "$23.99"
click at [436, 581] on div "[STREET_ADDRESS][GEOGRAPHIC_DATA] [GEOGRAPHIC_DATA] [GEOGRAPHIC_DATA] [GEOGRAPH…" at bounding box center [521, 577] width 380 height 218
click at [456, 590] on icon at bounding box center [455, 590] width 10 height 15
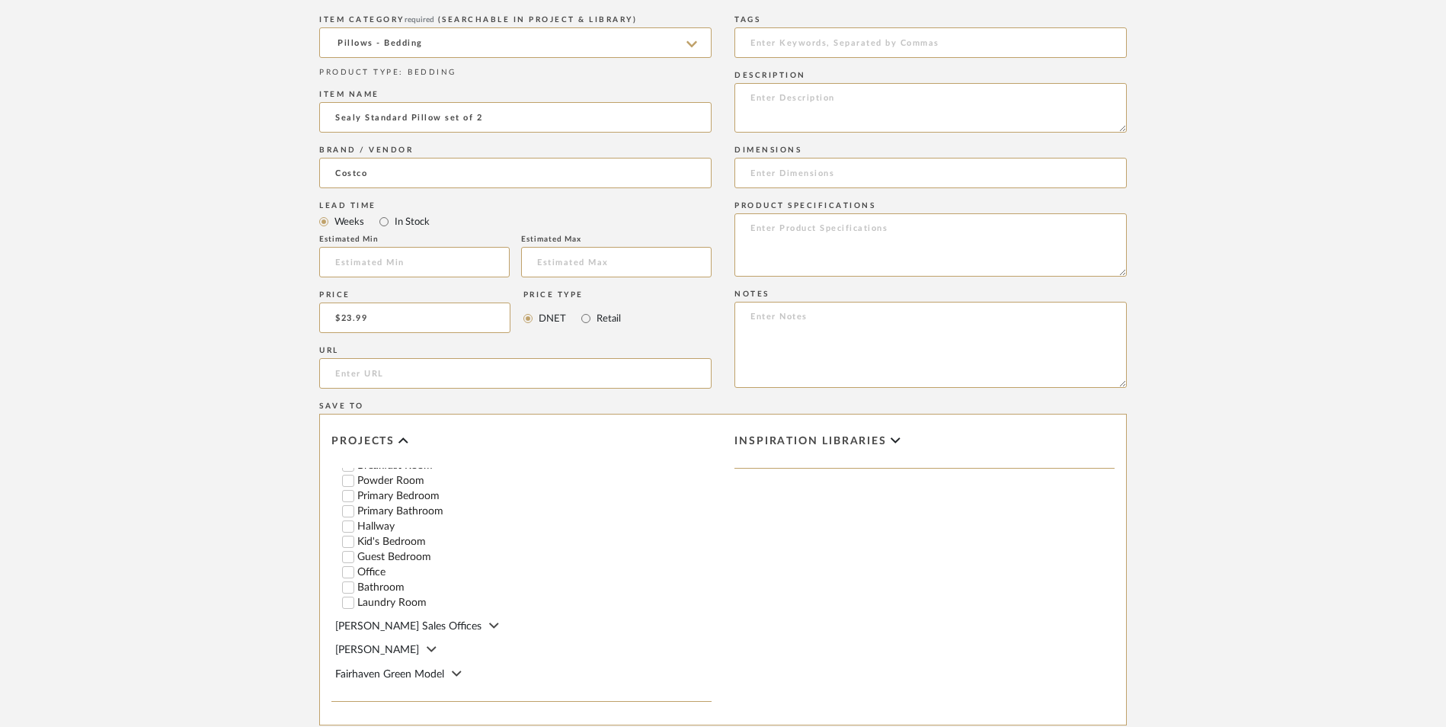
click at [350, 545] on input "Kid's Bedroom" at bounding box center [348, 541] width 15 height 15
click at [676, 540] on input "1" at bounding box center [680, 541] width 38 height 15
type input "2"
click at [352, 557] on input "Guest Bedroom" at bounding box center [348, 556] width 15 height 15
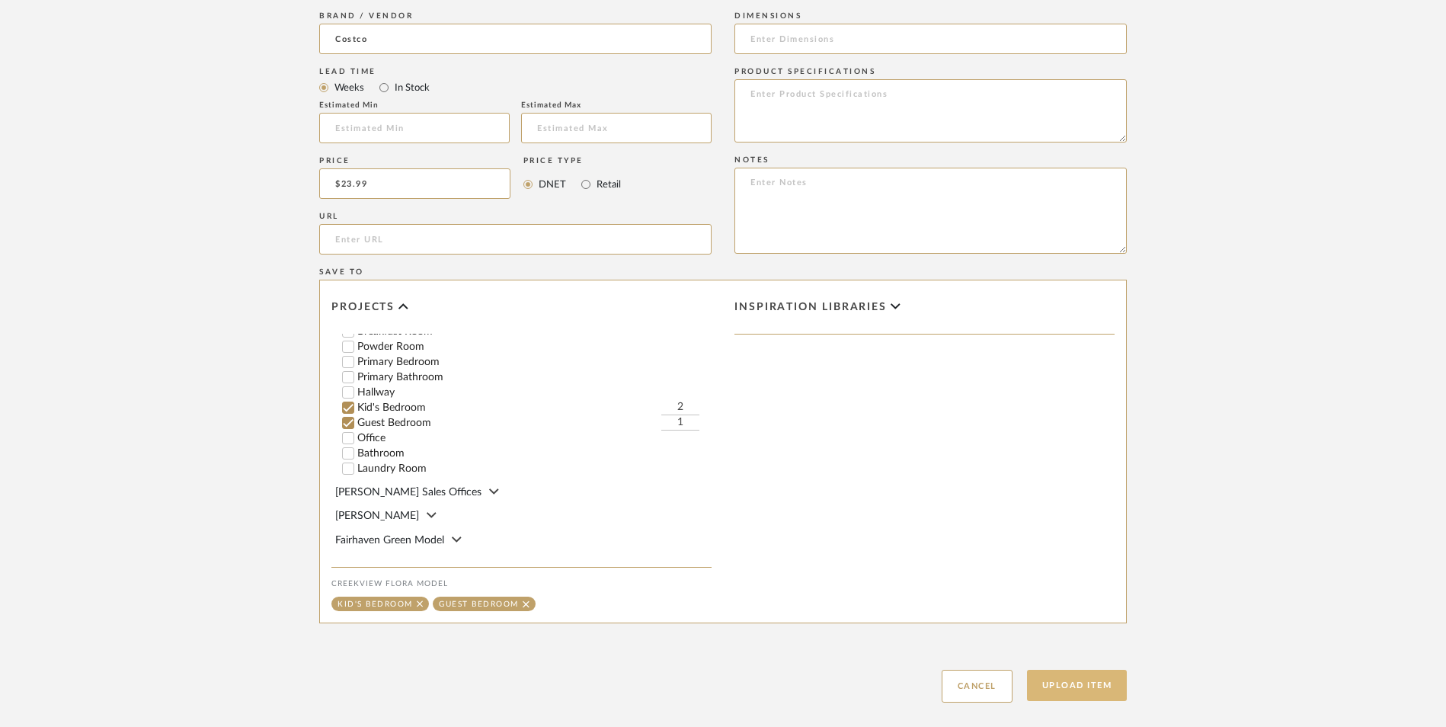
scroll to position [980, 0]
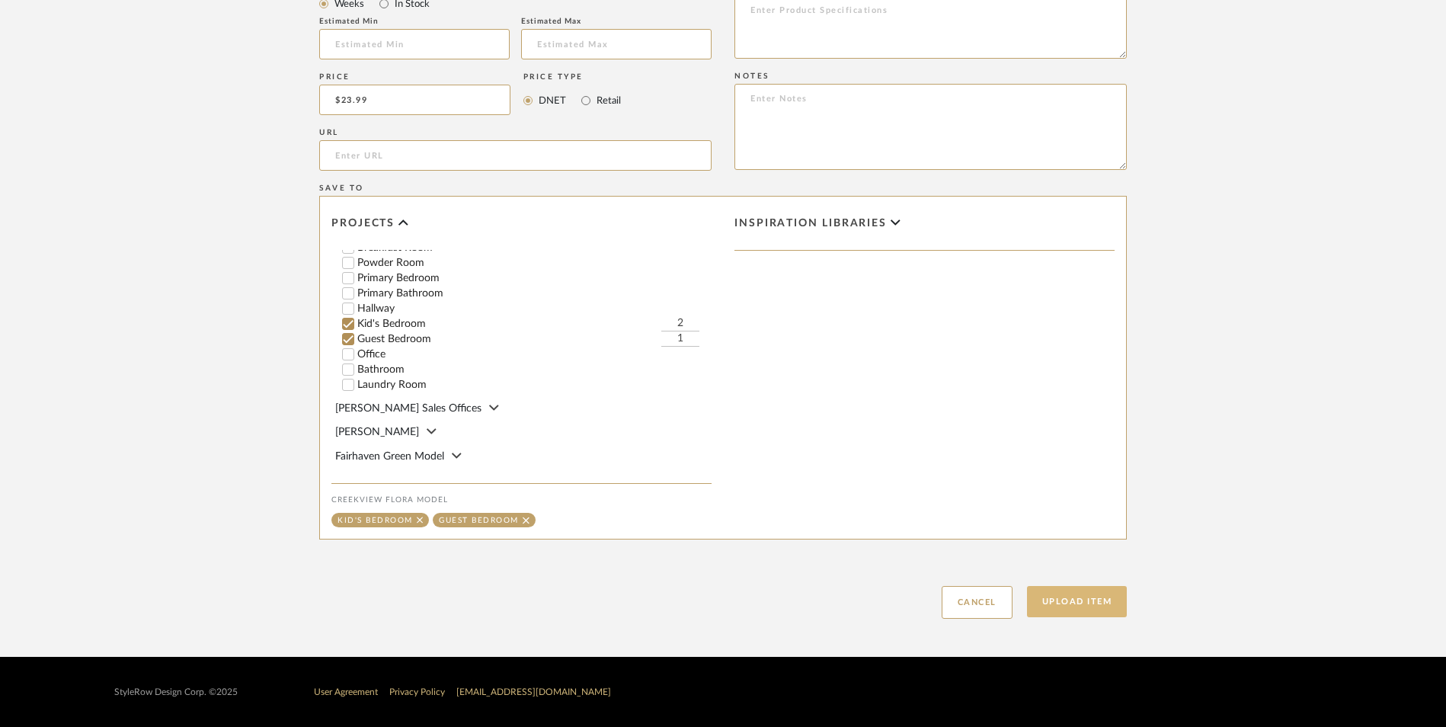
click at [1054, 599] on button "Upload Item" at bounding box center [1077, 601] width 101 height 31
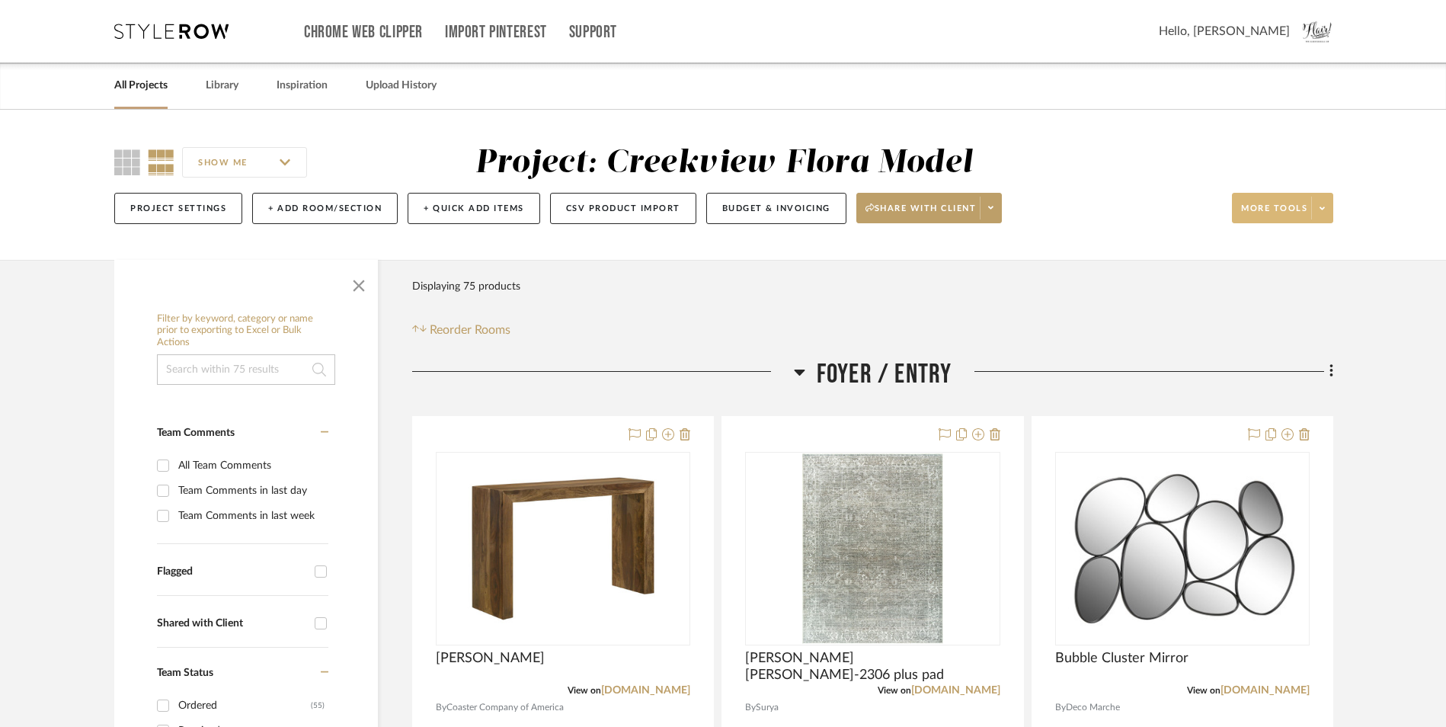
click at [1323, 211] on icon at bounding box center [1322, 208] width 5 height 8
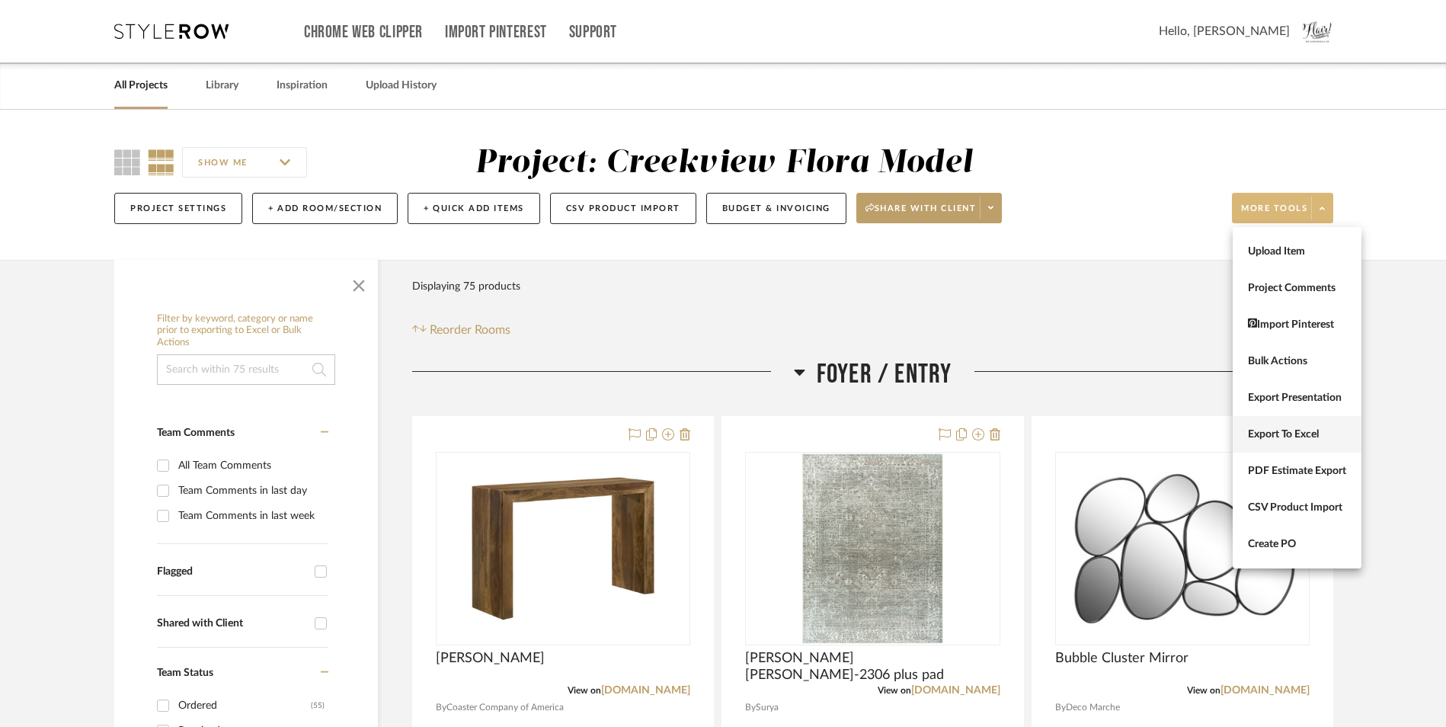
click at [1295, 437] on span "Export To Excel" at bounding box center [1297, 434] width 98 height 13
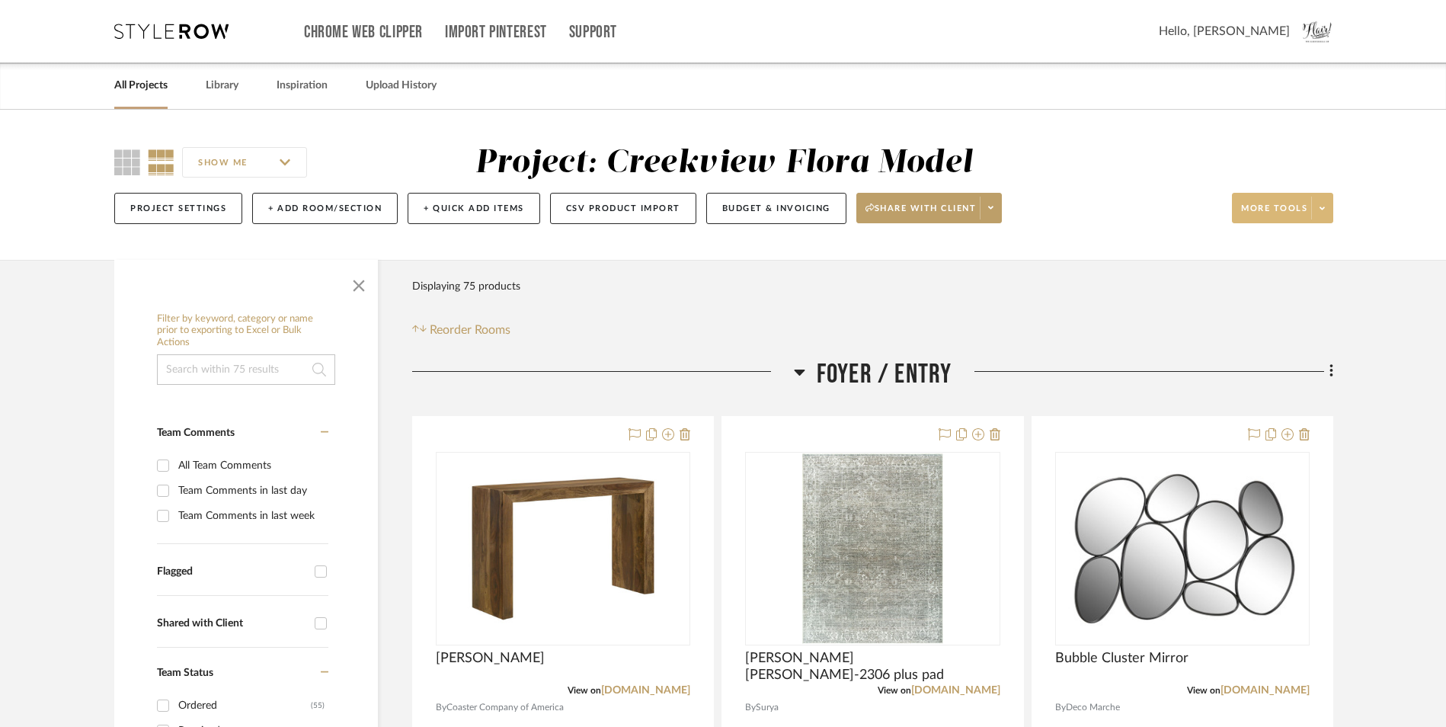
click at [1329, 212] on span at bounding box center [1321, 208] width 21 height 23
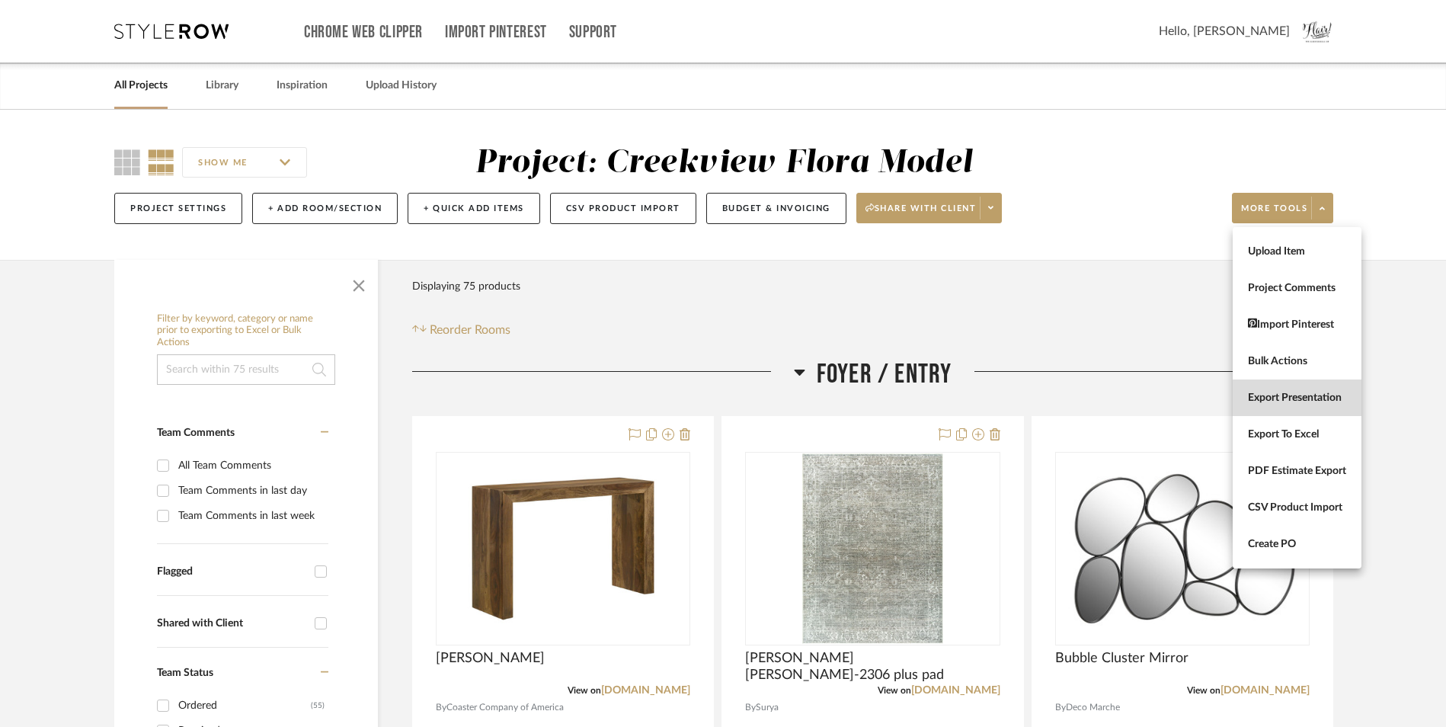
click at [1292, 398] on span "Export Presentation" at bounding box center [1297, 398] width 98 height 13
